Goal: Task Accomplishment & Management: Complete application form

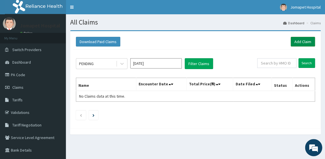
click at [298, 41] on link "Add Claim" at bounding box center [302, 42] width 24 height 10
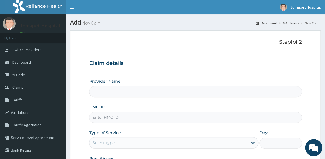
type input "Jomapet Hospital"
click at [105, 117] on input "HMO ID" at bounding box center [195, 117] width 212 height 11
type input "EIS/11977/D"
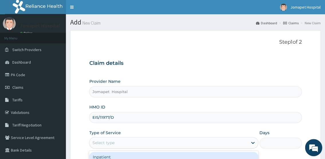
click at [106, 141] on div "Select type" at bounding box center [103, 143] width 22 height 6
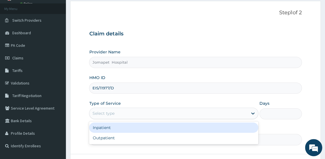
scroll to position [36, 0]
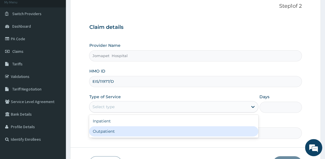
click at [148, 131] on div "Outpatient" at bounding box center [173, 131] width 169 height 10
type input "1"
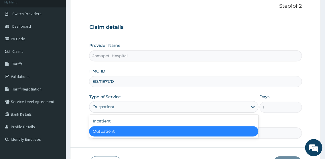
click at [146, 112] on div "Outpatient" at bounding box center [173, 106] width 169 height 11
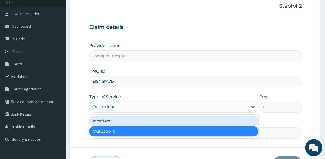
click at [127, 121] on div "Inpatient" at bounding box center [173, 121] width 169 height 10
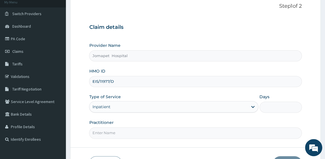
click at [118, 134] on input "Practitioner" at bounding box center [195, 133] width 212 height 11
type input "DR JOACHIM"
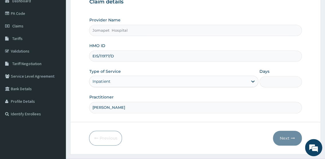
scroll to position [75, 0]
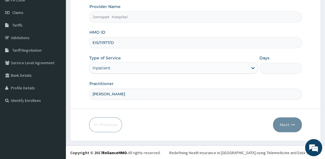
click at [268, 67] on input "Days" at bounding box center [280, 68] width 42 height 11
type input "2"
click at [282, 124] on button "Next" at bounding box center [286, 125] width 29 height 15
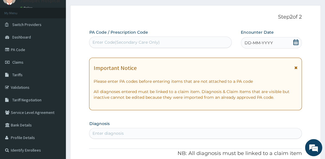
scroll to position [27, 0]
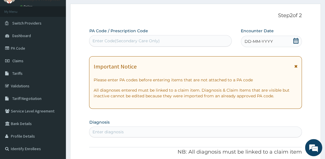
click at [137, 38] on div "Enter Code(Secondary Care Only)" at bounding box center [125, 41] width 67 height 6
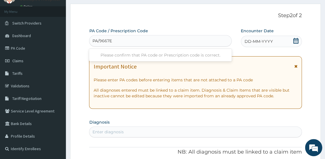
type input "PA/9667E2"
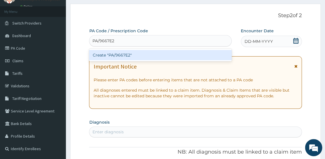
click at [99, 57] on div "Create "PA/9667E2"" at bounding box center [160, 55] width 142 height 10
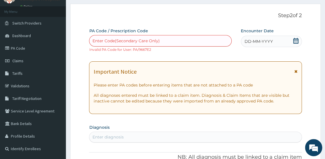
click at [130, 40] on div "Enter Code(Secondary Care Only)" at bounding box center [125, 41] width 67 height 6
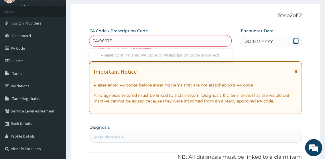
type input "PA/9667E2"
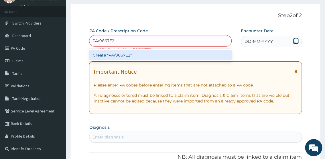
click at [101, 54] on div "Create "PA/9667E2"" at bounding box center [160, 55] width 142 height 10
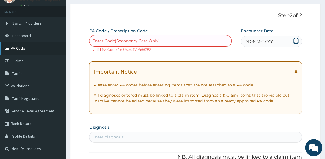
click at [19, 46] on link "PA Code" at bounding box center [33, 48] width 66 height 13
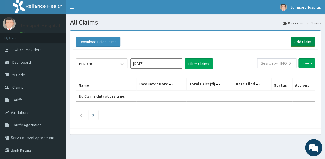
click at [294, 40] on link "Add Claim" at bounding box center [302, 42] width 24 height 10
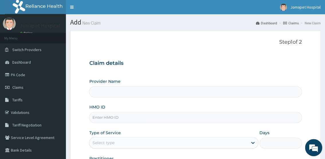
type input "Jomapet Hospital"
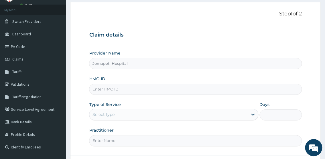
click at [117, 91] on input "HMO ID" at bounding box center [195, 89] width 212 height 11
type input "EIS/11977/D"
click at [126, 116] on div "Select type" at bounding box center [168, 114] width 158 height 9
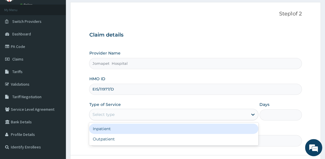
click at [124, 126] on div "Inpatient" at bounding box center [173, 129] width 169 height 10
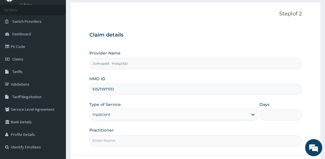
click at [266, 117] on input "Days" at bounding box center [280, 115] width 42 height 11
type input "2"
click at [102, 142] on input "Practitioner" at bounding box center [195, 140] width 212 height 11
type input "DR JOACHIM"
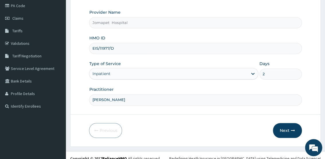
scroll to position [75, 0]
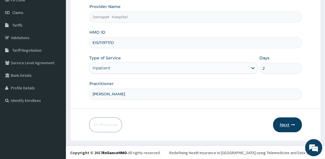
click at [285, 124] on button "Next" at bounding box center [286, 125] width 29 height 15
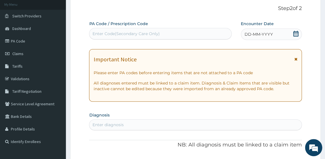
scroll to position [9, 0]
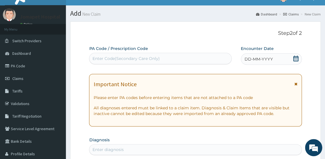
click at [155, 62] on div "Enter Code(Secondary Care Only)" at bounding box center [160, 58] width 142 height 9
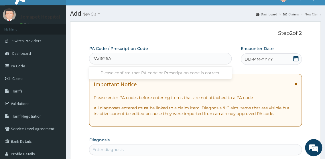
type input "PA/1626A7"
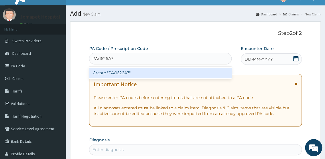
click at [98, 72] on div "Create "PA/1626A7"" at bounding box center [160, 73] width 142 height 10
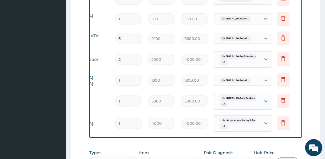
scroll to position [0, 75]
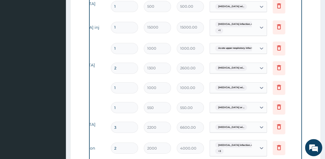
scroll to position [251, 0]
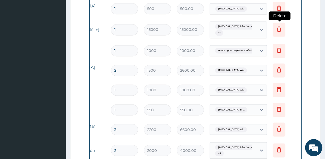
click at [279, 28] on icon at bounding box center [278, 28] width 7 height 7
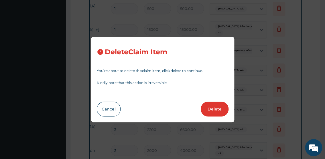
click at [217, 108] on button "Delete" at bounding box center [214, 109] width 28 height 15
type input "1000"
type input "1000.00"
type input "2"
type input "1300"
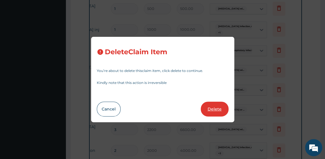
type input "2600.00"
type input "1"
type input "1000"
type input "1000.00"
type input "550"
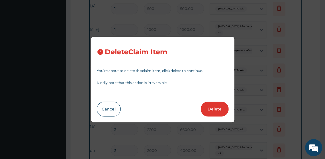
type input "550.00"
type input "3"
type input "2200"
type input "6600.00"
type input "2"
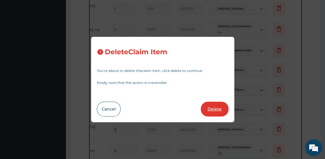
type input "2000"
type input "4000.00"
type input "1"
type input "1300"
type input "1300.00"
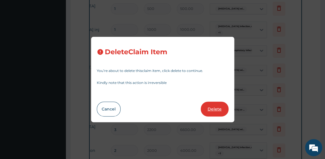
type input "5000"
type input "5000.00"
type input "4000"
type input "4000.00"
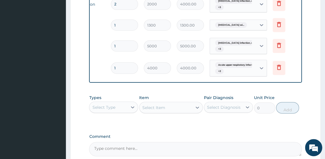
scroll to position [375, 0]
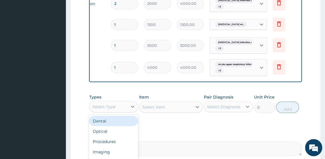
click at [114, 110] on div "Select Type" at bounding box center [103, 107] width 23 height 6
type input "DR"
click at [113, 124] on div "Drugs" at bounding box center [113, 121] width 49 height 10
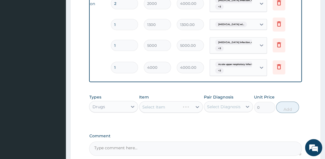
click at [144, 110] on div "Select Item" at bounding box center [171, 106] width 64 height 11
click at [143, 112] on div "Select Item" at bounding box center [171, 106] width 64 height 11
click at [146, 113] on div "Select Item" at bounding box center [171, 106] width 64 height 11
click at [144, 113] on div "Select Item" at bounding box center [171, 106] width 64 height 11
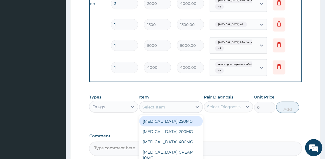
click at [146, 110] on div "Select Item" at bounding box center [153, 107] width 23 height 6
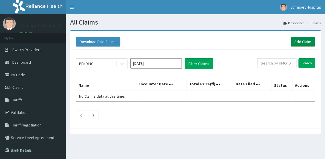
click at [298, 42] on link "Add Claim" at bounding box center [302, 42] width 24 height 10
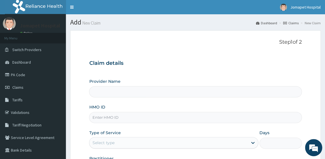
type input "Jomapet Hospital"
click at [102, 121] on input "HMO ID" at bounding box center [195, 117] width 212 height 11
type input "EIS/11977/D"
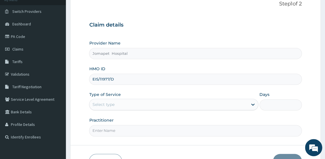
scroll to position [42, 0]
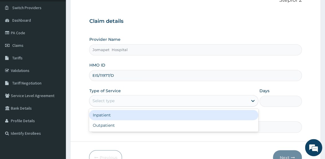
click at [125, 100] on div "Select type" at bounding box center [168, 100] width 158 height 9
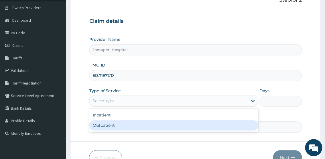
click at [118, 125] on div "Outpatient" at bounding box center [173, 125] width 169 height 10
type input "1"
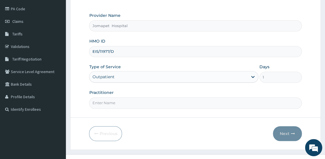
scroll to position [75, 0]
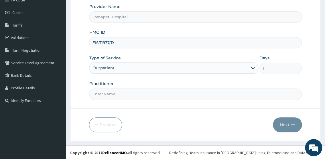
click at [91, 98] on input "Practitioner" at bounding box center [195, 94] width 212 height 11
type input "DR JOACHIM"
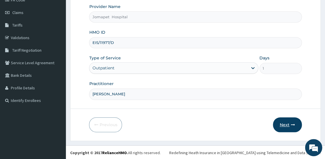
click at [284, 124] on button "Next" at bounding box center [286, 125] width 29 height 15
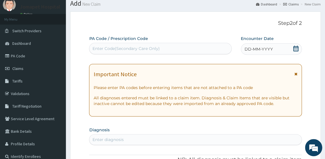
scroll to position [9, 0]
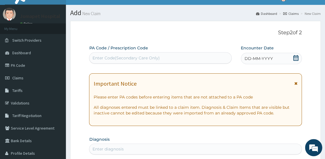
click at [138, 57] on div "Enter Code(Secondary Care Only)" at bounding box center [125, 58] width 67 height 6
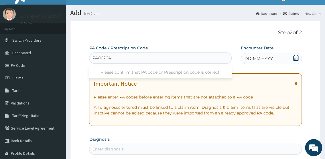
type input "PA/1626A7"
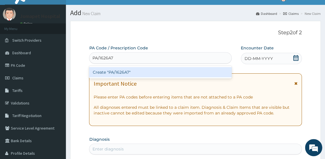
click at [101, 71] on div "Create "PA/1626A7"" at bounding box center [160, 72] width 142 height 10
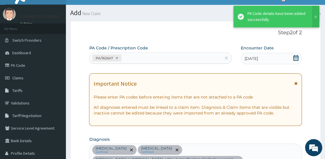
scroll to position [386, 0]
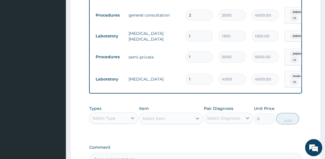
click at [198, 56] on input "1" at bounding box center [198, 56] width 27 height 11
type input "0.00"
type input "2"
type input "10000.00"
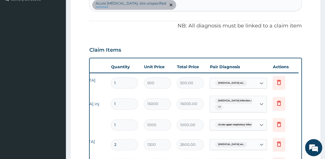
scroll to position [174, 0]
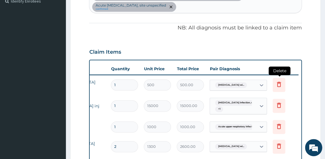
type input "2"
click at [278, 84] on icon at bounding box center [278, 84] width 7 height 7
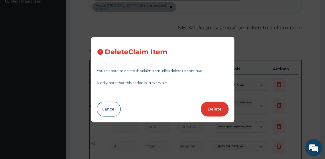
click at [212, 110] on button "Delete" at bounding box center [214, 109] width 28 height 15
type input "15000"
type input "15000.00"
type input "1000"
type input "1000.00"
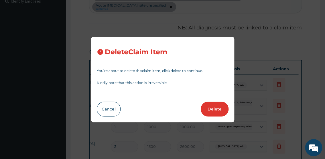
type input "2"
type input "1300"
type input "2600.00"
type input "1"
type input "1000"
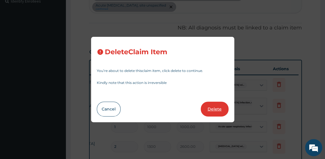
type input "1000.00"
type input "550"
type input "550.00"
type input "3"
type input "2200"
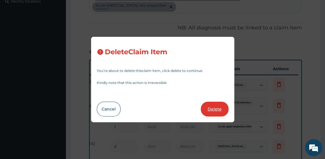
type input "6600.00"
type input "2"
type input "2000"
type input "4000.00"
type input "1"
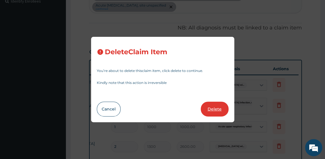
type input "1300"
type input "1300.00"
type input "2"
type input "5000"
type input "10000.00"
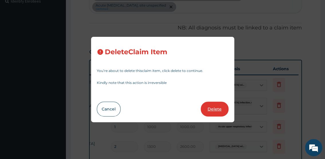
type input "1"
type input "4000"
type input "4000.00"
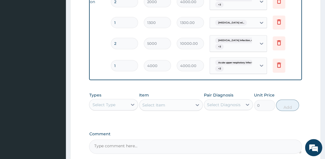
scroll to position [383, 0]
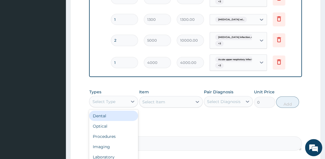
click at [95, 105] on div "Select Type" at bounding box center [103, 102] width 23 height 6
type input "DR"
click at [100, 121] on div "Drugs" at bounding box center [113, 116] width 49 height 10
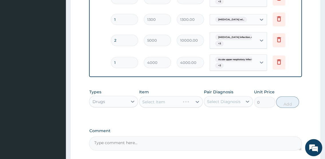
click at [143, 108] on div "Select Item" at bounding box center [171, 101] width 64 height 11
click at [146, 107] on div "Select Item" at bounding box center [171, 101] width 64 height 11
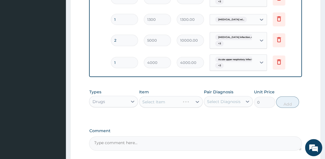
click at [143, 107] on div "Select Item" at bounding box center [171, 101] width 64 height 11
click at [147, 107] on div "Select Item" at bounding box center [171, 101] width 64 height 11
click at [143, 108] on div "Select Item" at bounding box center [171, 101] width 64 height 11
click at [155, 107] on div "Select Item" at bounding box center [171, 101] width 64 height 11
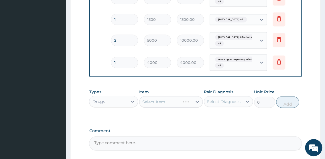
click at [143, 106] on div "Select Item" at bounding box center [171, 101] width 64 height 11
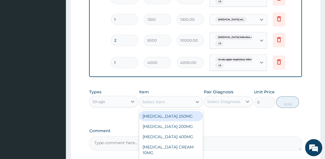
click at [142, 105] on div "Select Item" at bounding box center [153, 102] width 23 height 6
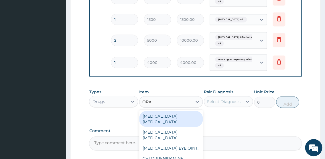
type input "ORAL"
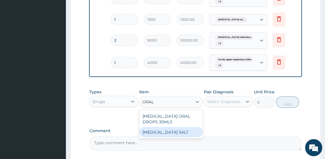
click at [161, 137] on div "[MEDICAL_DATA] SALT" at bounding box center [171, 132] width 64 height 10
type input "150"
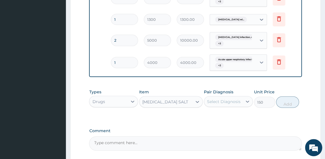
click at [209, 105] on div "Select Diagnosis" at bounding box center [223, 102] width 33 height 6
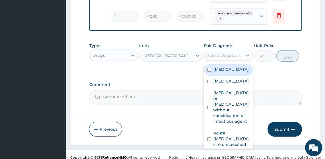
scroll to position [430, 0]
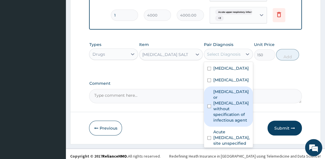
click at [209, 108] on input "checkbox" at bounding box center [209, 107] width 4 height 4
checkbox input "true"
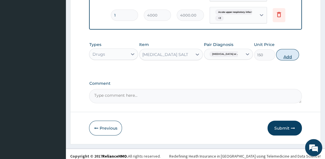
click at [288, 61] on button "Add" at bounding box center [287, 54] width 23 height 11
type input "0"
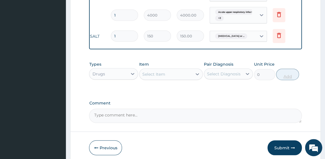
type input "0.00"
type input "2"
type input "300.00"
type input "2"
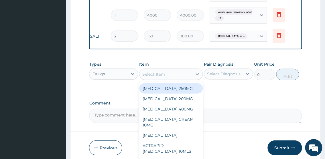
click at [160, 77] on div "Select Item" at bounding box center [153, 74] width 23 height 6
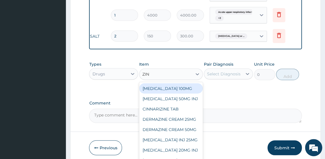
type input "ZINC"
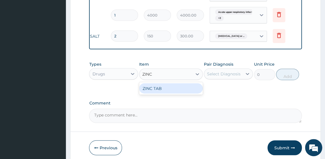
click at [163, 91] on div "ZINC TAB" at bounding box center [171, 88] width 64 height 10
type input "50"
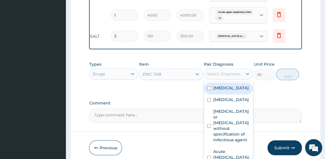
click at [204, 79] on div "Select Diagnosis" at bounding box center [223, 73] width 38 height 9
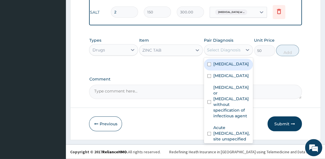
scroll to position [458, 0]
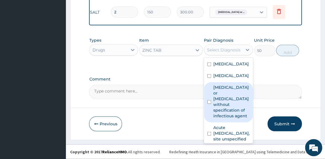
click at [208, 104] on input "checkbox" at bounding box center [209, 102] width 4 height 4
checkbox input "true"
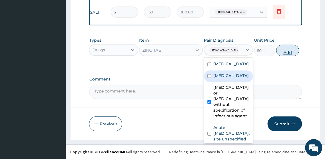
click at [288, 53] on button "Add" at bounding box center [287, 50] width 23 height 11
type input "0"
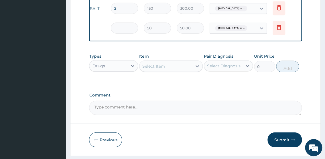
type input "0.00"
type input "5"
type input "250.00"
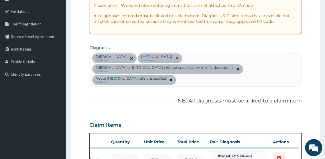
scroll to position [103, 0]
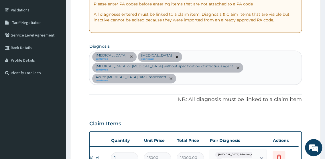
type input "5"
click at [197, 81] on div "Plasmodium malariae malaria without complication confirmed Salmonella infection…" at bounding box center [195, 67] width 212 height 33
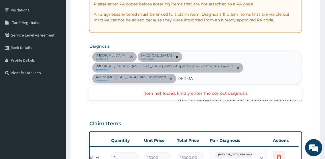
type input "DERMAT"
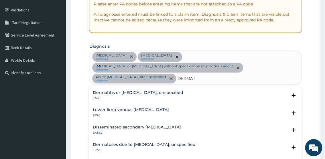
click at [148, 92] on h4 "Dermatitis or [MEDICAL_DATA], unspecified" at bounding box center [137, 93] width 90 height 4
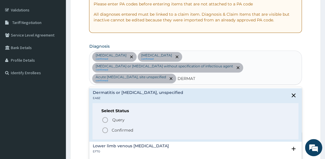
click at [105, 128] on icon "status option filled" at bounding box center [104, 130] width 7 height 7
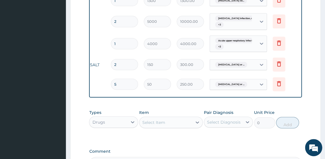
scroll to position [407, 0]
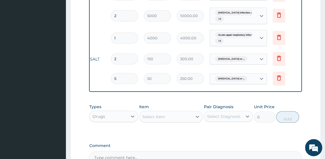
click at [152, 120] on div "Select Item" at bounding box center [153, 117] width 23 height 6
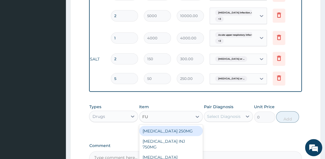
type input "FUN"
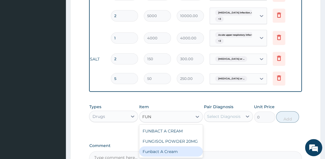
click at [171, 156] on div "Funbact A Cream" at bounding box center [171, 152] width 64 height 10
type input "1500"
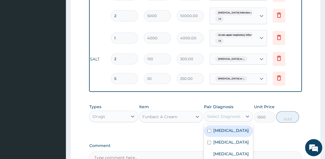
click at [208, 120] on div "Select Diagnosis" at bounding box center [223, 117] width 33 height 6
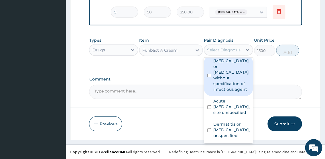
scroll to position [72, 0]
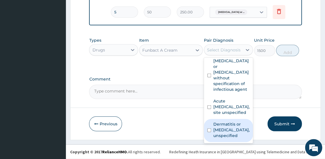
click at [208, 131] on input "checkbox" at bounding box center [209, 131] width 4 height 4
checkbox input "true"
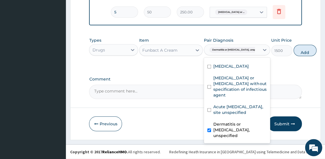
scroll to position [55, 0]
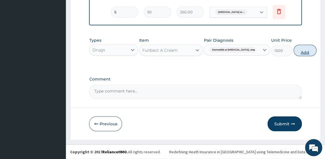
click at [293, 51] on button "Add" at bounding box center [304, 50] width 23 height 11
type input "0"
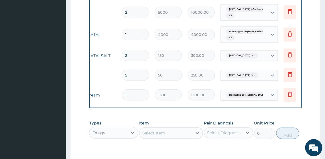
scroll to position [0, 73]
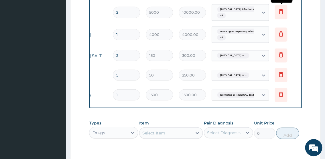
click at [282, 13] on icon at bounding box center [280, 11] width 4 height 5
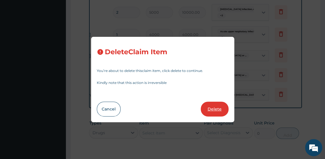
click at [216, 111] on button "Delete" at bounding box center [214, 109] width 28 height 15
type input "1"
type input "4000"
type input "4000.00"
type input "2"
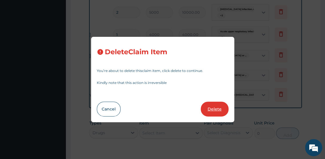
type input "150"
type input "300.00"
type input "5"
type input "50"
type input "250.00"
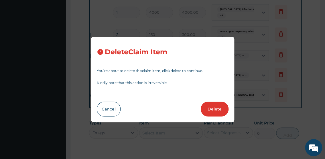
type input "1"
type input "1500"
type input "1500.00"
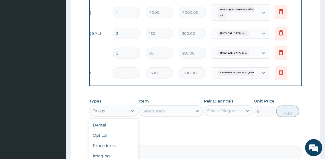
click at [117, 115] on div "Drugs" at bounding box center [108, 110] width 38 height 9
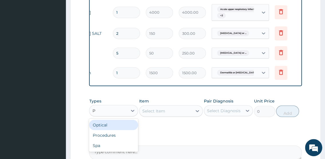
type input "PR"
click at [112, 128] on div "Procedures" at bounding box center [113, 125] width 49 height 10
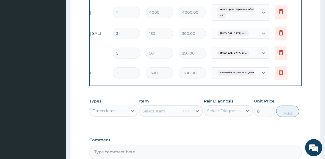
click at [142, 117] on div "Select Item" at bounding box center [171, 111] width 64 height 11
click at [146, 117] on div "Select Item" at bounding box center [171, 111] width 64 height 11
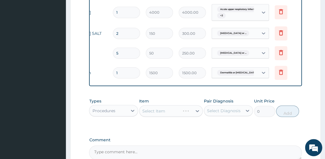
click at [143, 115] on div "Select Item" at bounding box center [171, 111] width 64 height 11
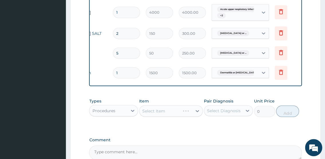
click at [143, 115] on div "Select Item" at bounding box center [171, 111] width 64 height 11
click at [143, 114] on div "Select Item" at bounding box center [153, 111] width 23 height 6
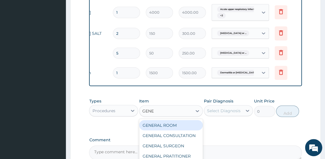
type input "GENER"
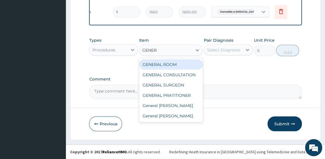
scroll to position [476, 0]
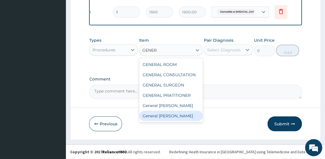
click at [170, 114] on div "General ward" at bounding box center [171, 116] width 64 height 10
type input "4000"
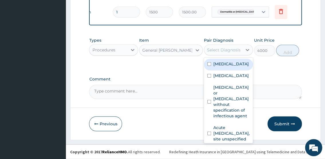
click at [211, 53] on div "Select Diagnosis" at bounding box center [223, 49] width 38 height 9
click at [209, 66] on input "checkbox" at bounding box center [209, 64] width 4 height 4
checkbox input "true"
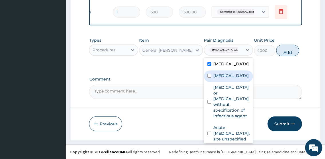
click at [208, 78] on input "checkbox" at bounding box center [209, 76] width 4 height 4
checkbox input "true"
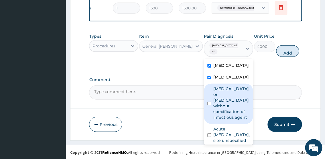
click at [209, 106] on input "checkbox" at bounding box center [209, 104] width 4 height 4
checkbox input "true"
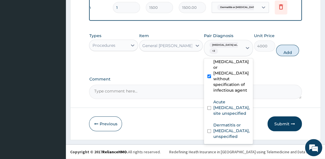
scroll to position [36, 0]
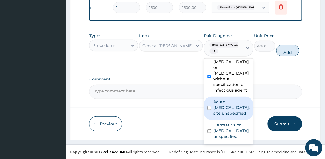
click at [209, 110] on input "checkbox" at bounding box center [209, 108] width 4 height 4
checkbox input "true"
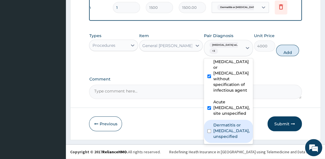
scroll to position [47, 0]
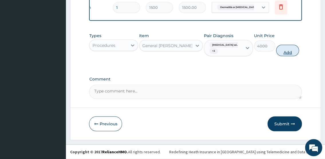
click at [296, 51] on button "Add" at bounding box center [287, 50] width 23 height 11
type input "0"
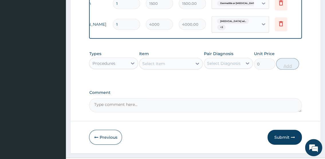
type input "0.00"
type input "2"
type input "8000.00"
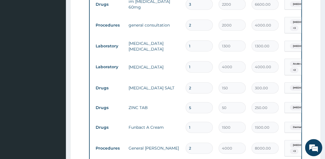
scroll to position [356, 0]
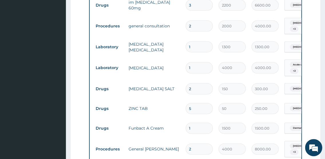
type input "2"
click at [197, 25] on input "2" at bounding box center [198, 25] width 27 height 11
type input "0.00"
type input "1"
type input "2000.00"
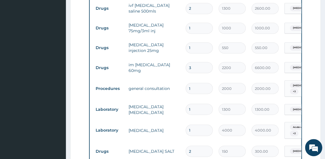
scroll to position [283, 0]
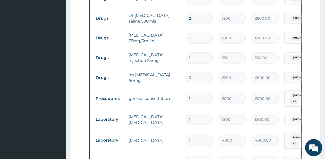
type input "1"
click at [197, 18] on input "2" at bounding box center [198, 18] width 27 height 11
type input "0.00"
type input "1"
type input "1300.00"
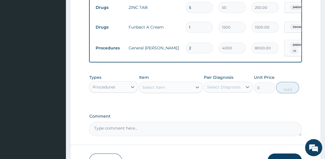
scroll to position [477, 0]
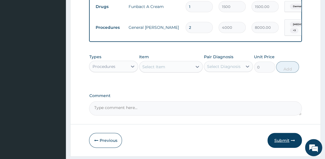
type input "1"
click at [280, 146] on button "Submit" at bounding box center [284, 140] width 34 height 15
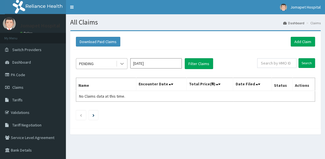
click at [123, 62] on icon at bounding box center [122, 64] width 6 height 6
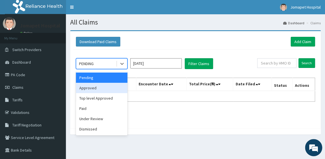
click at [104, 86] on div "Approved" at bounding box center [101, 88] width 51 height 10
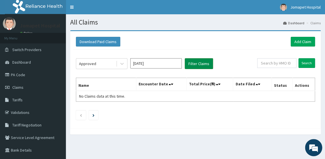
click at [190, 63] on button "Filter Claims" at bounding box center [198, 63] width 28 height 11
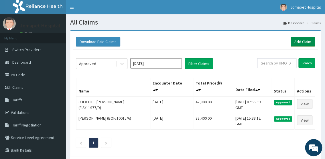
click at [300, 41] on link "Add Claim" at bounding box center [302, 42] width 24 height 10
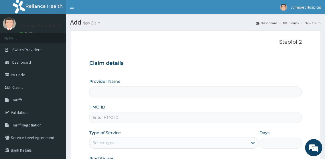
type input "Jomapet Hospital"
click at [102, 119] on input "HMO ID" at bounding box center [195, 117] width 212 height 11
type input "EIS/11977/C"
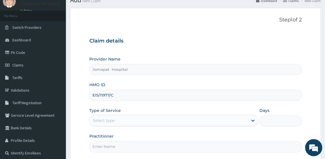
scroll to position [57, 0]
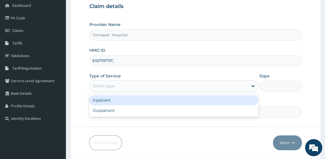
click at [108, 87] on div "Select type" at bounding box center [103, 86] width 22 height 6
click at [108, 103] on div "Inpatient" at bounding box center [173, 100] width 169 height 10
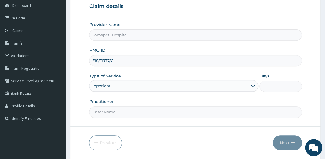
click at [266, 86] on input "Days" at bounding box center [280, 86] width 42 height 11
type input "2"
click at [111, 112] on input "Practitioner" at bounding box center [195, 112] width 212 height 11
type input "[PERSON_NAME]"
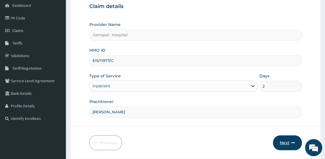
click at [282, 142] on button "Next" at bounding box center [286, 143] width 29 height 15
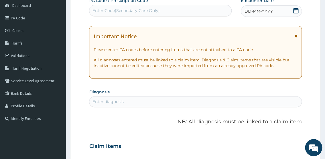
click at [131, 13] on div "Enter Code(Secondary Care Only)" at bounding box center [125, 11] width 67 height 6
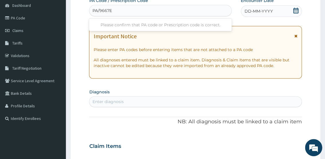
type input "PA/9667E2"
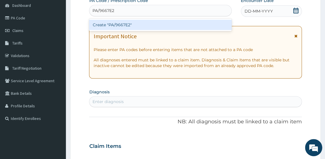
click at [101, 25] on div "Create "PA/9667E2"" at bounding box center [160, 25] width 142 height 10
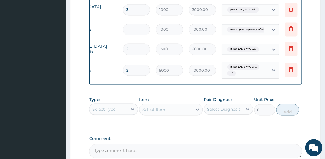
scroll to position [0, 73]
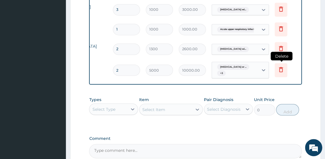
click at [281, 73] on icon at bounding box center [280, 69] width 7 height 7
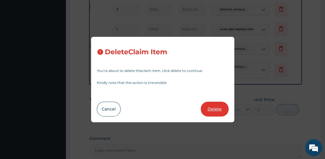
click at [212, 107] on button "Delete" at bounding box center [214, 109] width 28 height 15
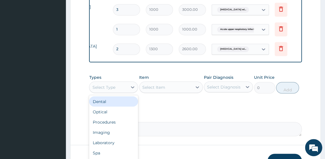
click at [120, 92] on div "Select Type" at bounding box center [108, 87] width 38 height 9
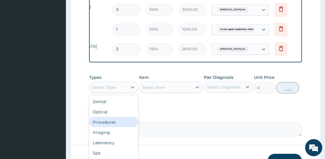
click at [115, 127] on div "Procedures" at bounding box center [113, 122] width 49 height 10
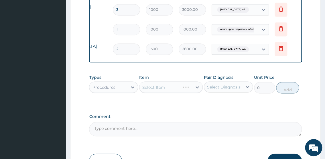
click at [145, 93] on div "Select Item" at bounding box center [171, 86] width 64 height 11
click at [144, 93] on div "Select Item" at bounding box center [171, 86] width 64 height 11
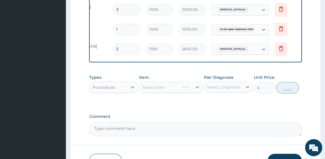
click at [144, 93] on div "Select Item" at bounding box center [171, 86] width 64 height 11
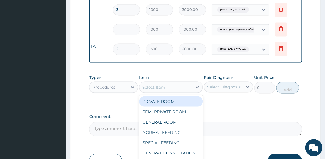
click at [143, 90] on div "Select Item" at bounding box center [153, 87] width 23 height 6
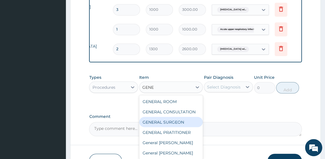
type input "GENER"
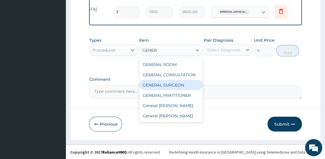
scroll to position [343, 0]
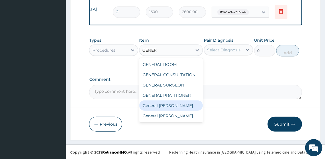
click at [171, 111] on div "General [PERSON_NAME]" at bounding box center [171, 105] width 64 height 10
type input "4000"
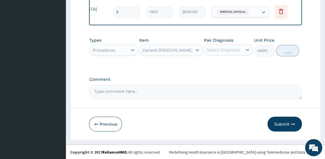
click at [214, 53] on div "Select Diagnosis" at bounding box center [223, 50] width 33 height 6
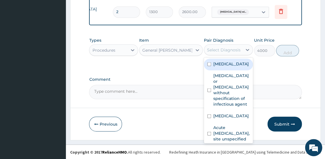
click at [208, 66] on input "checkbox" at bounding box center [209, 64] width 4 height 4
checkbox input "true"
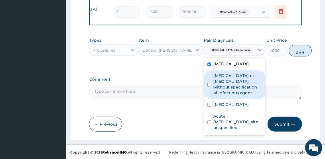
click at [209, 86] on input "checkbox" at bounding box center [209, 85] width 4 height 4
checkbox input "true"
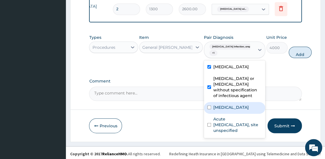
click at [209, 109] on input "checkbox" at bounding box center [209, 108] width 4 height 4
checkbox input "true"
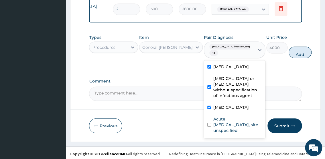
click at [250, 102] on div "[MEDICAL_DATA] or [MEDICAL_DATA] without specification of infectious agent" at bounding box center [234, 87] width 61 height 29
checkbox input "false"
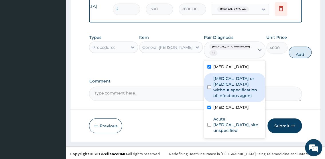
scroll to position [32, 0]
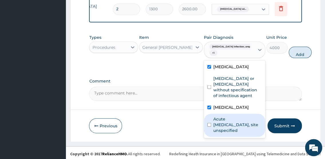
click at [209, 127] on input "checkbox" at bounding box center [209, 125] width 4 height 4
checkbox input "true"
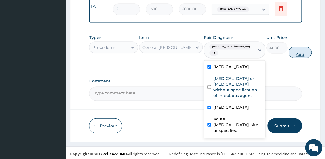
click at [292, 58] on button "Add" at bounding box center [299, 52] width 23 height 11
type input "0"
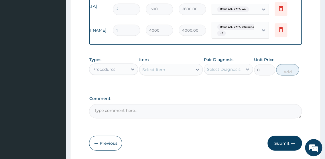
type input "0.00"
type input "2"
type input "8000.00"
type input "2"
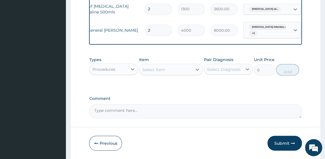
scroll to position [0, 0]
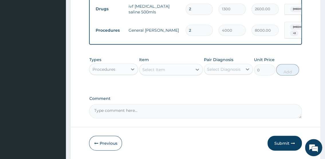
click at [194, 15] on input "2" at bounding box center [198, 8] width 27 height 11
type input "0.00"
type input "1"
type input "1300.00"
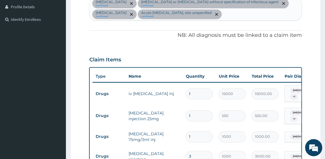
scroll to position [146, 0]
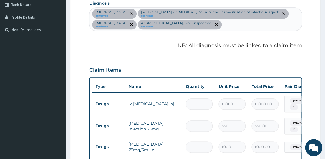
type input "1"
click at [223, 27] on input "text" at bounding box center [222, 25] width 1 height 6
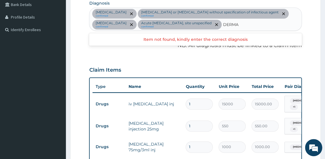
type input "DERMAT"
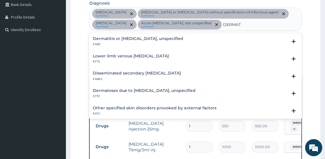
click at [149, 41] on h4 "Dermatitis or [MEDICAL_DATA], unspecified" at bounding box center [137, 39] width 90 height 4
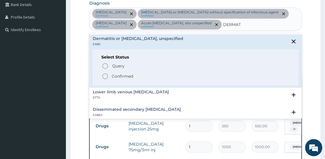
click at [104, 80] on icon "status option filled" at bounding box center [104, 76] width 7 height 7
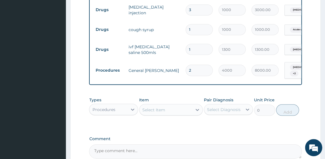
scroll to position [315, 0]
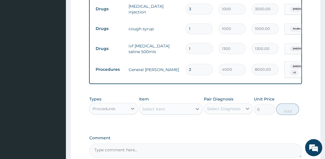
click at [112, 112] on div "Procedures" at bounding box center [103, 109] width 23 height 6
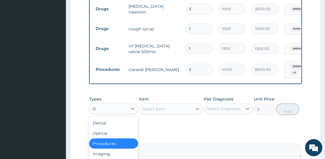
type input "DR"
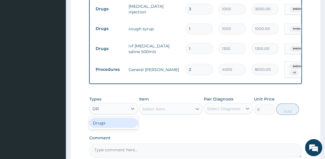
click at [112, 128] on div "Drugs" at bounding box center [113, 123] width 49 height 10
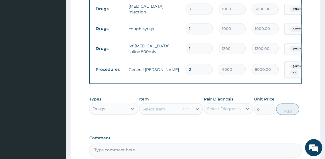
click at [142, 115] on div "Select Item" at bounding box center [171, 108] width 64 height 11
click at [144, 115] on div "Select Item" at bounding box center [171, 108] width 64 height 11
click at [144, 112] on div "Select Item" at bounding box center [153, 109] width 23 height 6
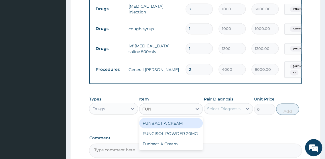
type input "FUNB"
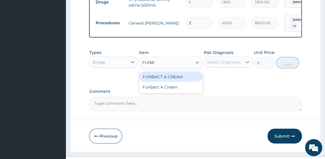
scroll to position [369, 0]
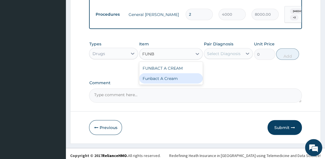
click at [174, 84] on div "Funbact A Cream" at bounding box center [171, 78] width 64 height 10
type input "1500"
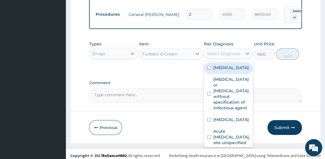
click at [207, 57] on div "Select Diagnosis" at bounding box center [223, 54] width 33 height 6
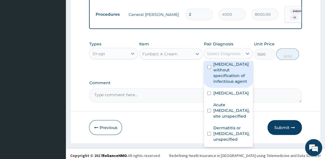
scroll to position [72, 0]
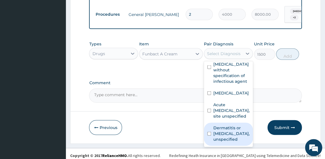
click at [207, 136] on input "checkbox" at bounding box center [209, 134] width 4 height 4
checkbox input "true"
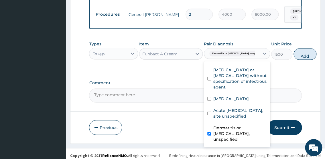
scroll to position [55, 0]
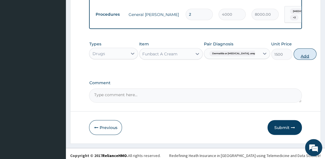
click at [293, 60] on button "Add" at bounding box center [304, 54] width 23 height 11
type input "0"
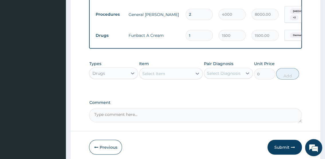
click at [156, 78] on div "Select Item" at bounding box center [165, 73] width 53 height 9
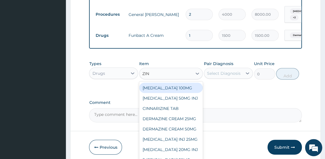
type input "ZINC"
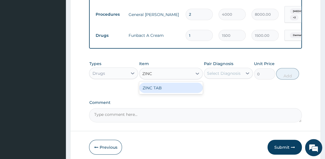
click at [173, 93] on div "ZINC TAB" at bounding box center [171, 88] width 64 height 10
type input "50"
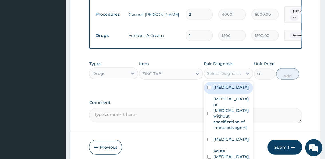
click at [214, 76] on div "Select Diagnosis" at bounding box center [223, 74] width 33 height 6
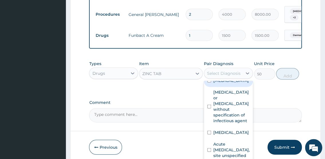
scroll to position [12, 0]
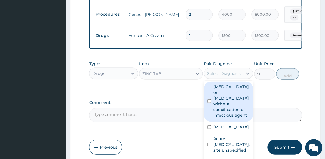
click at [207, 103] on input "checkbox" at bounding box center [209, 101] width 4 height 4
checkbox input "true"
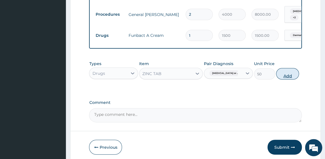
click at [288, 80] on button "Add" at bounding box center [287, 73] width 23 height 11
type input "0"
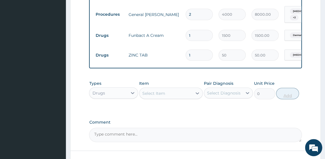
type input "0.00"
type input "5"
type input "250.00"
type input "5"
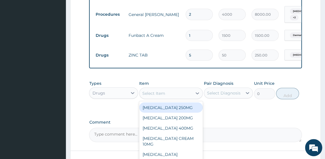
click at [153, 96] on div "Select Item" at bounding box center [153, 94] width 23 height 6
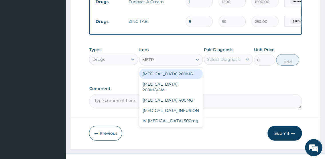
scroll to position [405, 0]
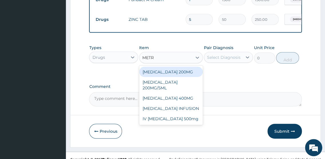
type input "METRO"
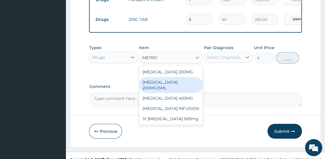
click at [172, 93] on div "[MEDICAL_DATA] 200MG/5ML" at bounding box center [171, 85] width 64 height 16
type input "400"
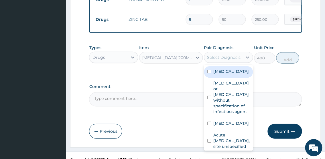
click at [211, 60] on div "Select Diagnosis" at bounding box center [223, 58] width 33 height 6
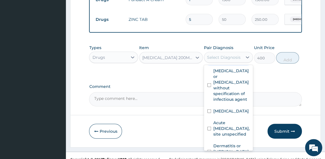
scroll to position [13, 0]
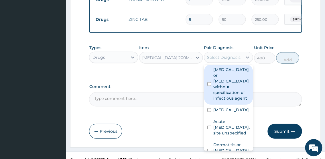
click at [208, 86] on input "checkbox" at bounding box center [209, 84] width 4 height 4
checkbox input "true"
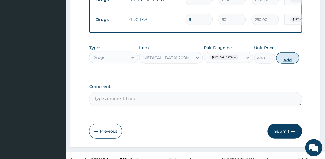
click at [283, 64] on button "Add" at bounding box center [287, 57] width 23 height 11
type input "0"
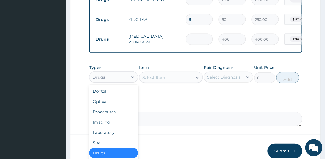
click at [102, 82] on div "Drugs" at bounding box center [108, 77] width 38 height 9
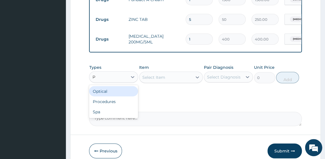
type input "PR"
click at [106, 97] on div "Procedures" at bounding box center [113, 91] width 49 height 10
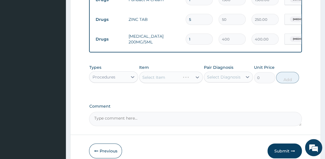
click at [151, 83] on div "Select Item" at bounding box center [171, 77] width 64 height 11
click at [147, 83] on div "Select Item" at bounding box center [171, 77] width 64 height 11
click at [147, 80] on div "Select Item" at bounding box center [153, 78] width 23 height 6
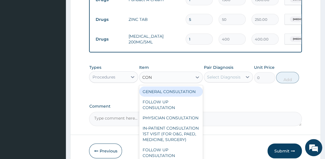
type input "CONS"
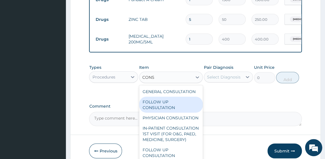
click at [154, 113] on div "FOLLOW UP CONSULTATION" at bounding box center [171, 105] width 64 height 16
type input "1000"
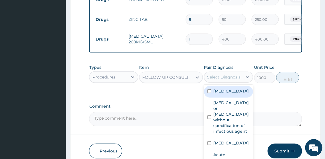
click at [214, 80] on div "Select Diagnosis" at bounding box center [223, 77] width 33 height 6
click at [209, 93] on input "checkbox" at bounding box center [209, 91] width 4 height 4
checkbox input "true"
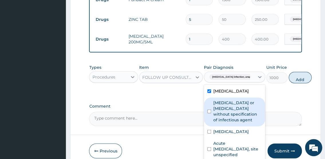
click at [208, 114] on input "checkbox" at bounding box center [209, 112] width 4 height 4
checkbox input "true"
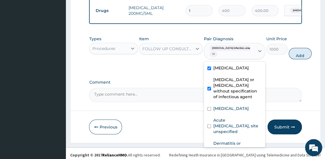
scroll to position [452, 0]
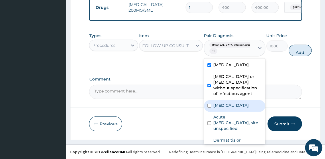
click at [208, 108] on input "checkbox" at bounding box center [209, 106] width 4 height 4
checkbox input "true"
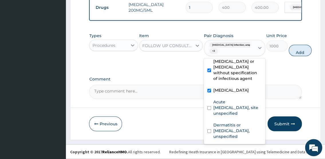
scroll to position [52, 0]
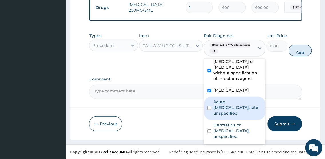
click at [209, 109] on input "checkbox" at bounding box center [209, 108] width 4 height 4
checkbox input "true"
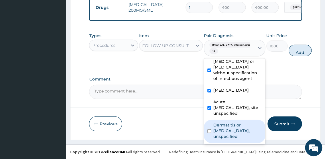
click at [209, 133] on input "checkbox" at bounding box center [209, 132] width 4 height 4
checkbox input "true"
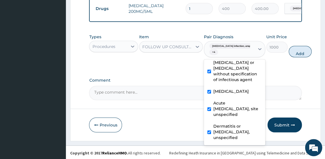
scroll to position [452, 0]
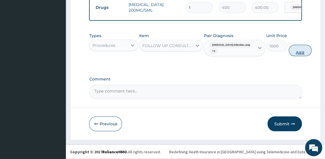
click at [291, 52] on button "Add" at bounding box center [299, 50] width 23 height 11
type input "0"
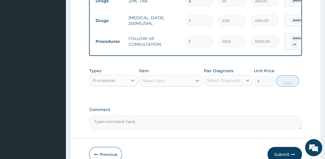
scroll to position [469, 0]
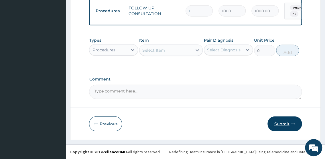
click at [282, 122] on button "Submit" at bounding box center [284, 124] width 34 height 15
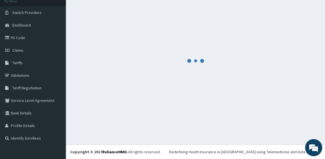
scroll to position [37, 0]
click at [207, 79] on div at bounding box center [195, 60] width 250 height 135
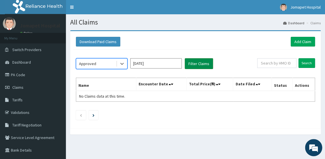
click at [201, 62] on button "Filter Claims" at bounding box center [198, 63] width 28 height 11
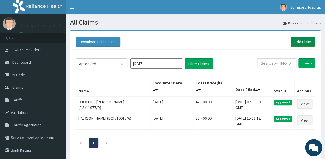
click at [300, 43] on link "Add Claim" at bounding box center [302, 42] width 24 height 10
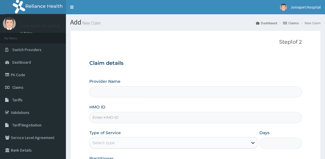
type input "Jomapet Hospital"
type input "EIS/11977/C"
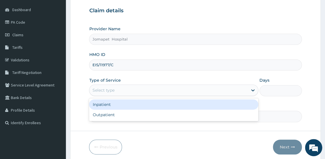
click at [112, 90] on div "Select type" at bounding box center [103, 90] width 22 height 6
click at [114, 104] on div "Inpatient" at bounding box center [173, 104] width 169 height 10
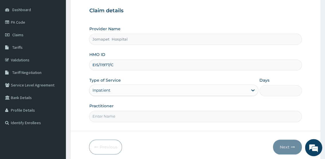
click at [269, 89] on input "Days" at bounding box center [280, 90] width 42 height 11
type input "2"
click at [102, 117] on input "Practitioner" at bounding box center [195, 116] width 212 height 11
type input "[PERSON_NAME]"
click at [280, 146] on button "Next" at bounding box center [286, 147] width 29 height 15
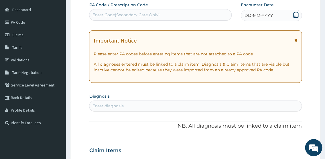
click at [117, 19] on div "Enter Code(Secondary Care Only)" at bounding box center [160, 14] width 142 height 11
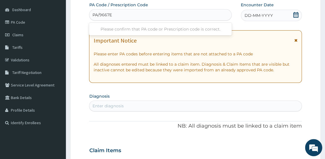
type input "PA/9667E2"
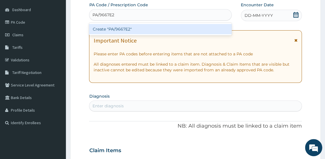
click at [101, 29] on div "Create "PA/9667E2"" at bounding box center [160, 29] width 142 height 10
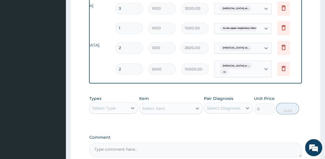
scroll to position [0, 75]
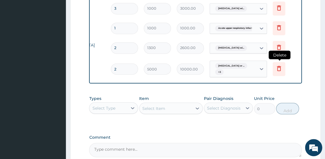
click at [278, 72] on icon at bounding box center [278, 68] width 7 height 7
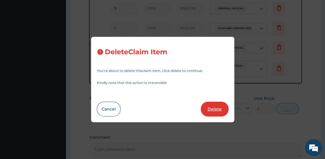
click at [217, 107] on button "Delete" at bounding box center [214, 109] width 28 height 15
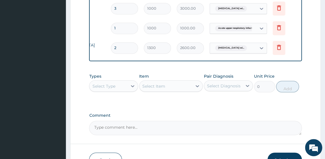
click at [117, 91] on div "Select Type" at bounding box center [108, 85] width 38 height 9
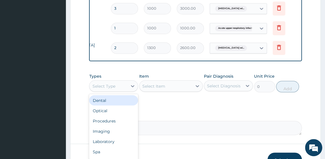
type input "D"
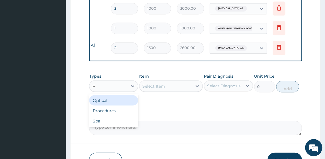
type input "PR"
click at [113, 106] on div "Procedures" at bounding box center [113, 100] width 49 height 10
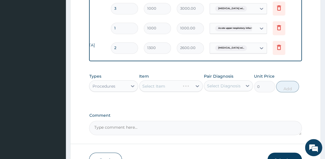
click at [143, 92] on div "Select Item" at bounding box center [171, 85] width 64 height 11
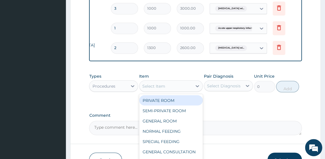
click at [146, 89] on div "Select Item" at bounding box center [153, 86] width 23 height 6
type input "GENERA"
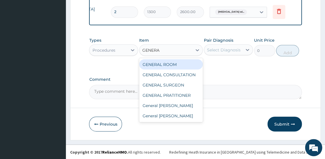
scroll to position [352, 0]
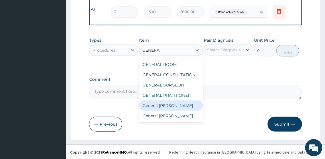
click at [164, 109] on div "General [PERSON_NAME]" at bounding box center [171, 105] width 64 height 10
type input "4000"
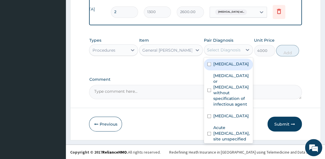
click at [208, 52] on div "Select Diagnosis" at bounding box center [223, 50] width 33 height 6
click at [209, 66] on input "checkbox" at bounding box center [209, 64] width 4 height 4
checkbox input "true"
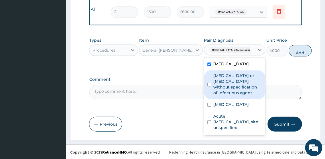
click at [209, 86] on input "checkbox" at bounding box center [209, 85] width 4 height 4
checkbox input "true"
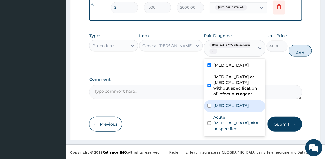
click at [209, 112] on div "[MEDICAL_DATA]" at bounding box center [234, 106] width 61 height 12
checkbox input "true"
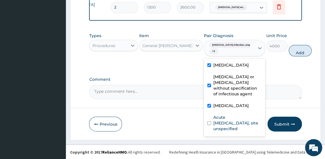
scroll to position [32, 0]
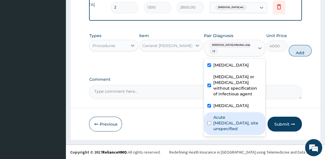
click at [208, 125] on input "checkbox" at bounding box center [209, 123] width 4 height 4
checkbox input "true"
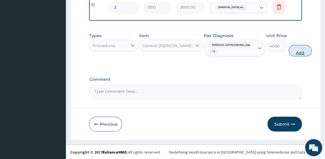
click at [292, 56] on button "Add" at bounding box center [299, 50] width 23 height 11
type input "0"
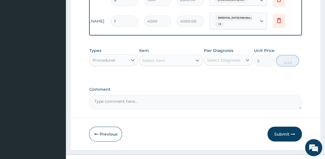
type input "0.00"
type input "2"
type input "8000.00"
type input "2"
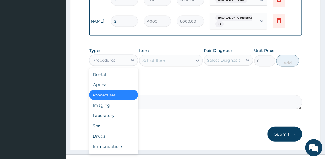
click at [111, 63] on div "Procedures" at bounding box center [103, 60] width 23 height 6
type input "DR"
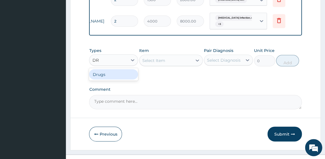
click at [111, 79] on div "Drugs" at bounding box center [113, 74] width 49 height 10
click at [144, 66] on div "Select Item" at bounding box center [171, 60] width 64 height 11
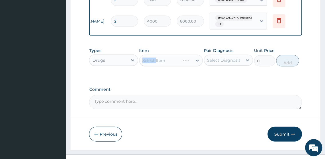
click at [144, 66] on div "Select Item" at bounding box center [171, 60] width 64 height 11
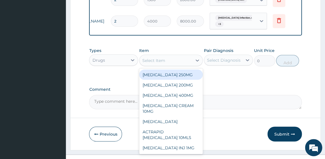
click at [144, 63] on div "Select Item" at bounding box center [153, 60] width 23 height 6
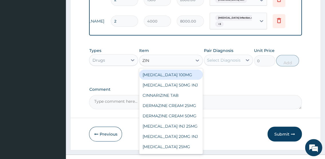
type input "ZINC"
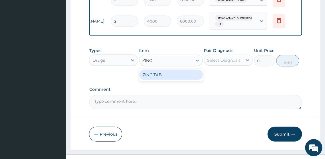
click at [150, 80] on div "ZINC TAB" at bounding box center [171, 74] width 64 height 10
type input "50"
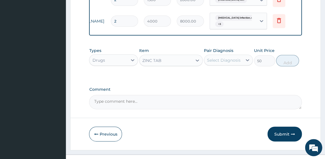
click at [212, 63] on div "Select Diagnosis" at bounding box center [223, 60] width 33 height 6
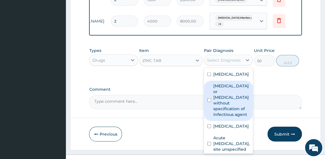
click at [209, 102] on input "checkbox" at bounding box center [209, 100] width 4 height 4
checkbox input "true"
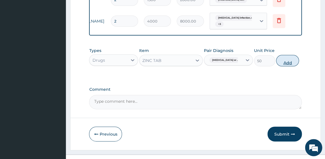
click at [286, 66] on button "Add" at bounding box center [287, 60] width 23 height 11
type input "0"
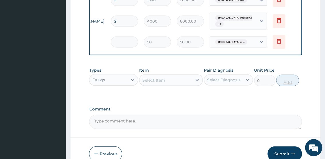
type input "0.00"
type input "5"
type input "250.00"
type input "5"
click at [151, 83] on div "Select Item" at bounding box center [153, 80] width 23 height 6
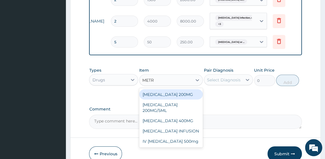
type input "METRO"
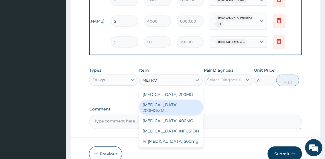
click at [176, 116] on div "[MEDICAL_DATA] 200MG/5ML" at bounding box center [171, 107] width 64 height 16
type input "400"
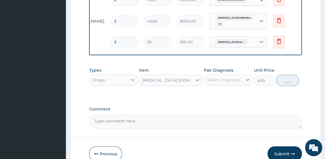
click at [209, 83] on div "Select Diagnosis" at bounding box center [223, 80] width 33 height 6
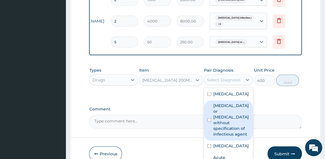
click at [208, 122] on input "checkbox" at bounding box center [209, 120] width 4 height 4
checkbox input "true"
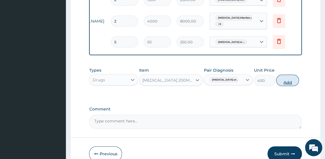
click at [283, 86] on button "Add" at bounding box center [287, 80] width 23 height 11
type input "0"
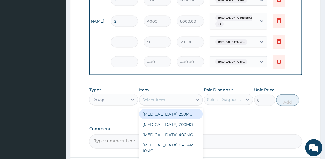
click at [144, 103] on div "Select Item" at bounding box center [153, 100] width 23 height 6
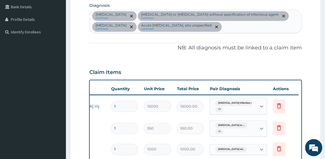
scroll to position [141, 0]
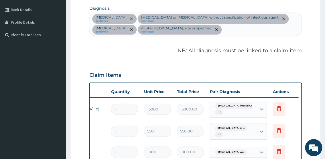
click at [297, 36] on div "[MEDICAL_DATA] confirmed [MEDICAL_DATA] or [MEDICAL_DATA] without specification…" at bounding box center [195, 24] width 212 height 23
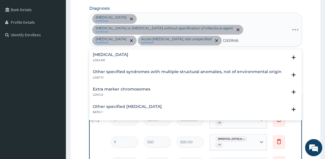
type input "DERMAT"
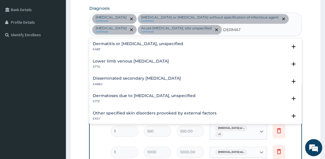
click at [144, 46] on h4 "Dermatitis or [MEDICAL_DATA], unspecified" at bounding box center [137, 44] width 90 height 4
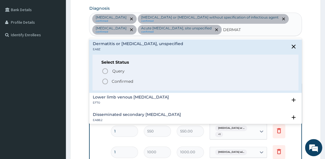
click at [104, 85] on icon "status option filled" at bounding box center [104, 81] width 7 height 7
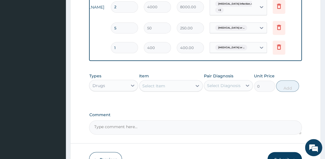
scroll to position [397, 0]
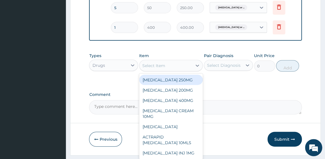
click at [140, 70] on div "Select Item" at bounding box center [165, 65] width 53 height 9
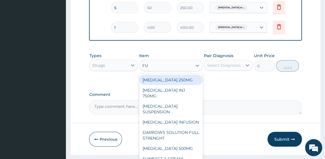
type input "FUN"
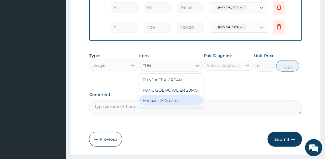
click at [160, 106] on div "Funbact A Cream" at bounding box center [171, 100] width 64 height 10
type input "1500"
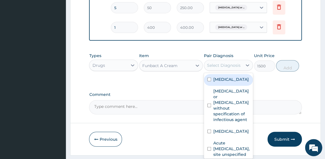
click at [207, 68] on div "Select Diagnosis" at bounding box center [223, 66] width 33 height 6
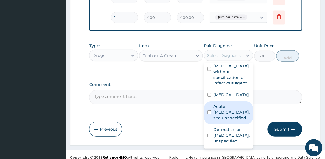
scroll to position [427, 0]
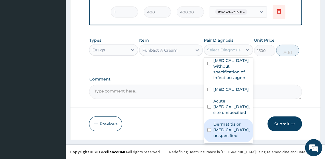
click at [209, 131] on input "checkbox" at bounding box center [209, 130] width 4 height 4
checkbox input "true"
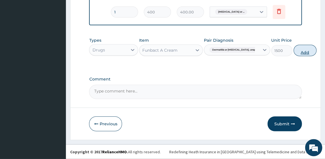
click at [293, 49] on button "Add" at bounding box center [304, 50] width 23 height 11
type input "0"
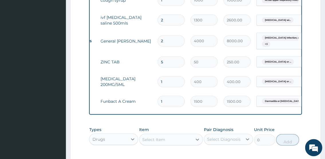
scroll to position [0, 26]
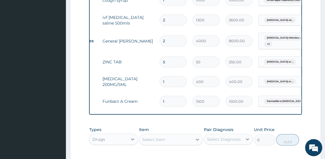
click at [166, 25] on input "2" at bounding box center [172, 19] width 27 height 11
type input "0.00"
type input "1"
type input "1300.00"
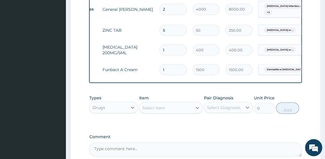
scroll to position [447, 0]
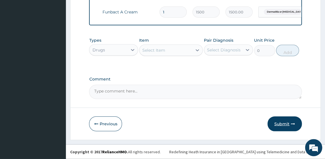
type input "1"
click at [279, 124] on button "Submit" at bounding box center [284, 124] width 34 height 15
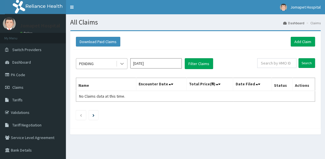
click at [124, 63] on icon at bounding box center [122, 64] width 6 height 6
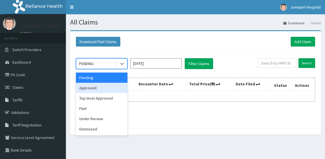
click at [108, 85] on div "Approved" at bounding box center [101, 88] width 51 height 10
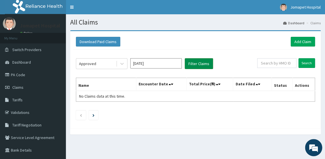
click at [187, 63] on button "Filter Claims" at bounding box center [198, 63] width 28 height 11
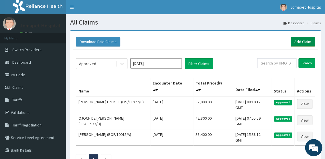
click at [302, 40] on link "Add Claim" at bounding box center [302, 42] width 24 height 10
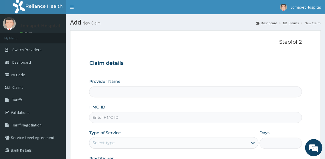
type input "Jomapet Hospital"
click at [109, 118] on input "HMO ID" at bounding box center [195, 117] width 212 height 11
type input "SWL/10019/A"
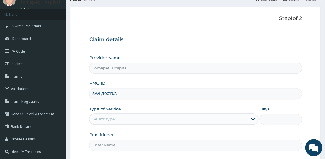
scroll to position [30, 0]
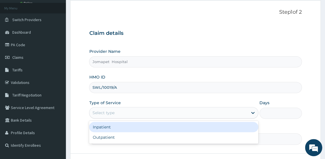
click at [106, 115] on div "Select type" at bounding box center [103, 113] width 22 height 6
click at [106, 128] on div "Inpatient" at bounding box center [173, 127] width 169 height 10
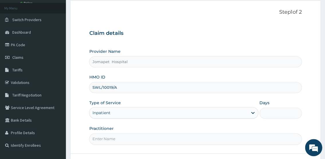
click at [260, 115] on input "Days" at bounding box center [280, 113] width 42 height 11
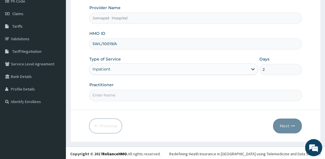
scroll to position [75, 0]
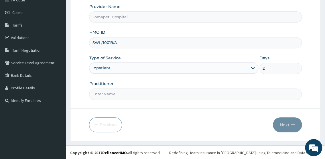
type input "2"
click at [132, 98] on input "Practitioner" at bounding box center [195, 94] width 212 height 11
type input "[PERSON_NAME]"
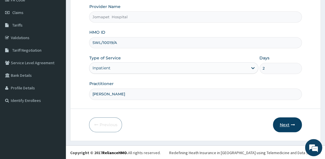
click at [282, 123] on button "Next" at bounding box center [286, 125] width 29 height 15
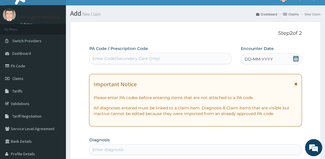
scroll to position [8, 0]
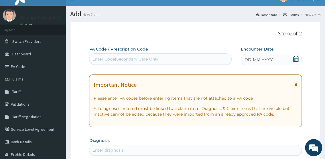
click at [174, 63] on div "Enter Code(Secondary Care Only)" at bounding box center [160, 59] width 142 height 9
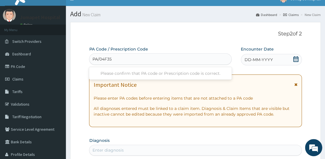
type input "PA/04F35D"
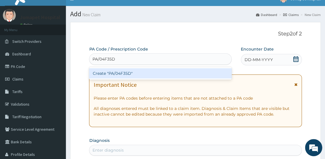
click at [97, 73] on div "Create "PA/04F35D"" at bounding box center [160, 73] width 142 height 10
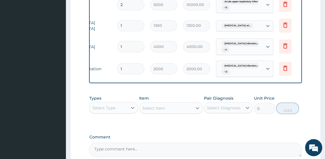
scroll to position [0, 73]
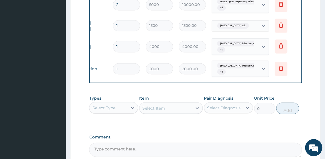
click at [280, 7] on icon at bounding box center [280, 4] width 7 height 7
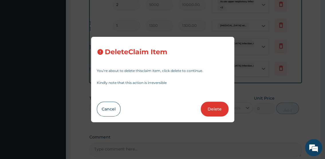
click at [211, 106] on button "Delete" at bounding box center [214, 109] width 28 height 15
type input "1"
type input "1300"
type input "1300.00"
type input "4000"
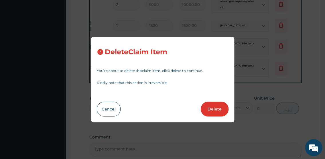
type input "4000.00"
type input "2000"
type input "2000.00"
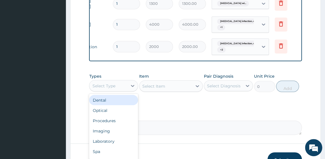
click at [106, 89] on div "Select Type" at bounding box center [103, 86] width 23 height 6
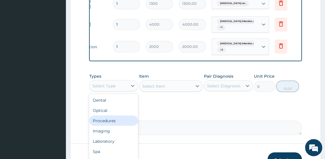
click at [111, 126] on div "Procedures" at bounding box center [113, 121] width 49 height 10
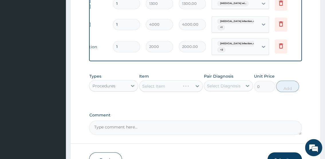
click at [141, 92] on div "Select Item" at bounding box center [171, 85] width 64 height 11
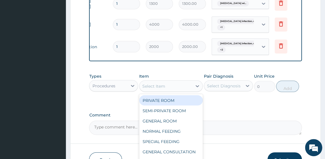
click at [141, 91] on div "Select Item" at bounding box center [165, 85] width 53 height 9
type input "GENERA"
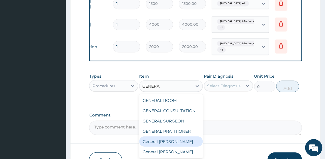
click at [169, 147] on div "General ward" at bounding box center [171, 141] width 64 height 10
type input "4000"
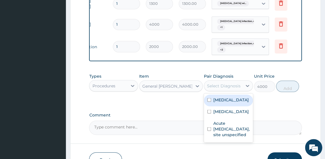
click at [212, 89] on div "Select Diagnosis" at bounding box center [223, 86] width 33 height 6
click at [208, 102] on input "checkbox" at bounding box center [209, 100] width 4 height 4
checkbox input "true"
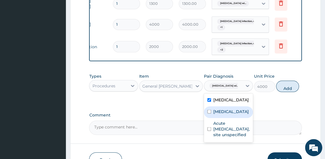
click at [208, 114] on input "checkbox" at bounding box center [209, 112] width 4 height 4
checkbox input "true"
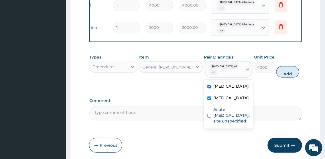
scroll to position [344, 0]
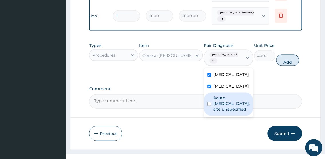
click at [208, 106] on input "checkbox" at bounding box center [209, 104] width 4 height 4
checkbox input "true"
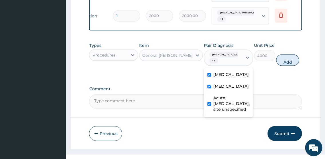
click at [293, 66] on button "Add" at bounding box center [287, 59] width 23 height 11
type input "0"
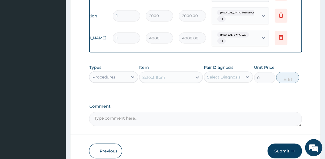
click at [113, 80] on div "Procedures" at bounding box center [103, 77] width 23 height 6
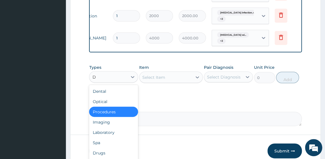
type input "DR"
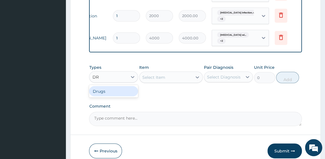
click at [111, 96] on div "Drugs" at bounding box center [113, 91] width 49 height 10
click at [143, 83] on div "Select Item" at bounding box center [171, 76] width 64 height 11
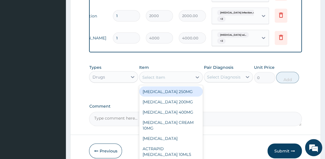
click at [142, 82] on div "Select Item" at bounding box center [165, 77] width 53 height 9
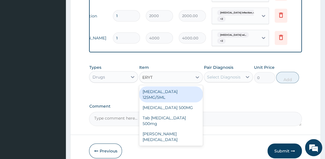
type input "ERYTH"
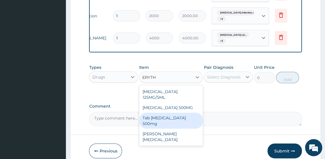
click at [157, 129] on div "Tab Erythromycin 500mg" at bounding box center [171, 121] width 64 height 16
type input "200"
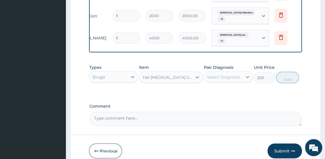
click at [212, 80] on div "Select Diagnosis" at bounding box center [223, 77] width 33 height 6
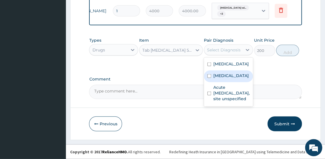
scroll to position [380, 0]
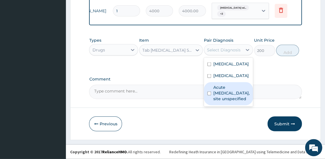
click at [208, 95] on input "checkbox" at bounding box center [209, 94] width 4 height 4
checkbox input "true"
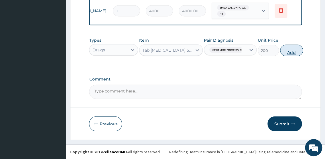
click at [289, 54] on button "Add" at bounding box center [291, 50] width 23 height 11
type input "0"
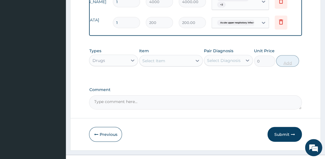
type input "15"
type input "3000.00"
type input "15"
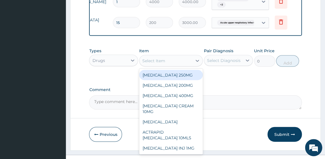
click at [156, 64] on div "Select Item" at bounding box center [153, 61] width 23 height 6
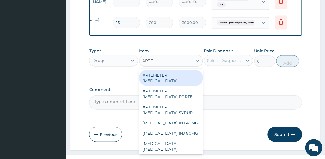
type input "ARTEM"
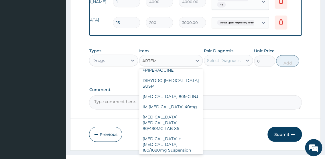
scroll to position [103, 0]
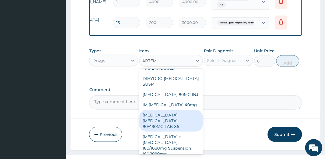
click at [159, 132] on div "ARTEMETHER LUMEFANTRINE 80/480MG TAB X6" at bounding box center [171, 121] width 64 height 22
type input "375"
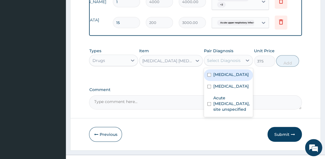
click at [212, 65] on div "Select Diagnosis" at bounding box center [223, 60] width 38 height 9
click at [210, 77] on input "checkbox" at bounding box center [209, 75] width 4 height 4
checkbox input "true"
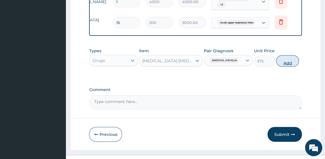
click at [291, 67] on button "Add" at bounding box center [287, 60] width 23 height 11
type input "0"
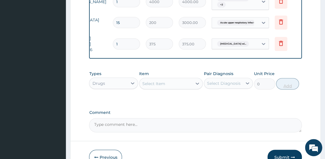
type input "0.00"
type input "6"
type input "2250.00"
type input "6"
click at [160, 87] on div "Select Item" at bounding box center [153, 84] width 23 height 6
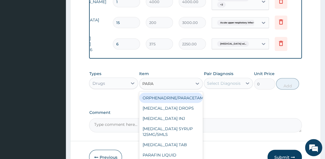
type input "PARAC"
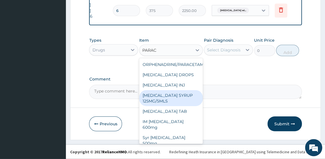
scroll to position [419, 0]
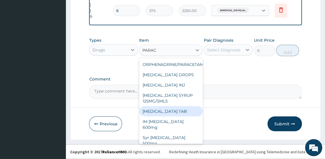
click at [168, 117] on div "PARACETAMOL TAB" at bounding box center [171, 111] width 64 height 10
type input "30"
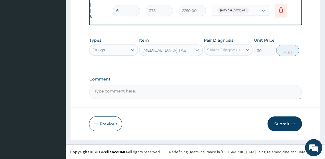
click at [207, 53] on div "Select Diagnosis" at bounding box center [223, 50] width 33 height 6
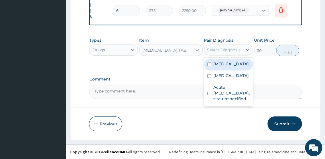
click at [208, 66] on input "checkbox" at bounding box center [209, 65] width 4 height 4
checkbox input "true"
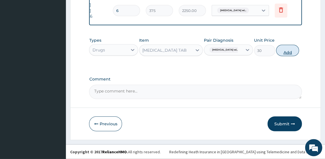
click at [292, 56] on button "Add" at bounding box center [287, 50] width 23 height 11
type input "0"
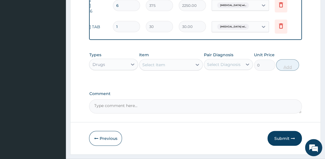
type input "0.00"
type input "2"
type input "60.00"
type input "20"
type input "600.00"
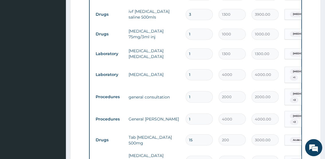
scroll to position [252, 0]
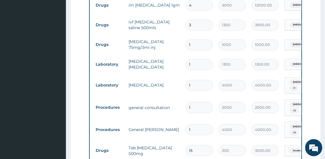
type input "20"
click at [202, 11] on input "4" at bounding box center [198, 5] width 27 height 11
type input "0.00"
type input "3"
type input "9000.00"
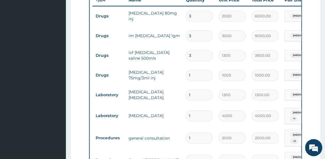
scroll to position [221, 0]
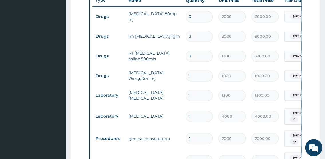
type input "3"
click at [192, 22] on input "3" at bounding box center [198, 16] width 27 height 11
type input "0.00"
type input "2"
type input "4000.00"
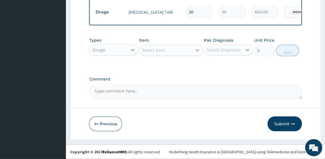
scroll to position [443, 0]
type input "2"
click at [278, 128] on button "Submit" at bounding box center [284, 124] width 34 height 15
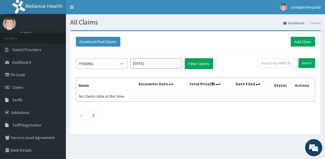
click at [124, 66] on icon at bounding box center [122, 64] width 6 height 6
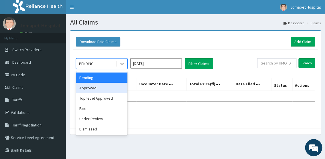
click at [114, 86] on div "Approved" at bounding box center [101, 88] width 51 height 10
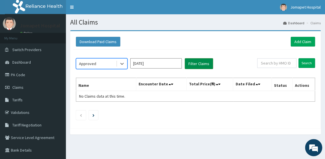
click at [188, 65] on button "Filter Claims" at bounding box center [198, 63] width 28 height 11
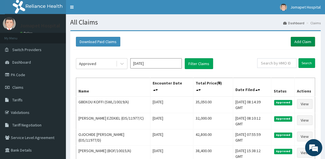
click at [297, 41] on link "Add Claim" at bounding box center [302, 42] width 24 height 10
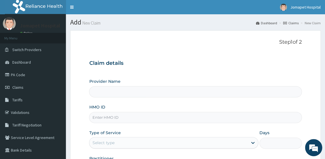
type input "Jomapet Hospital"
click at [116, 116] on input "HMO ID" at bounding box center [195, 117] width 212 height 11
type input "SWL/10019/A"
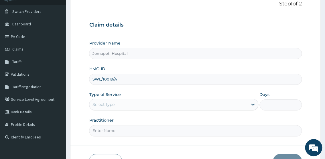
scroll to position [59, 0]
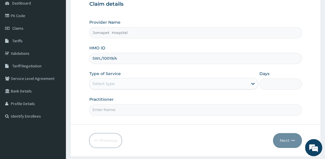
click at [148, 83] on div "Select type" at bounding box center [168, 83] width 158 height 9
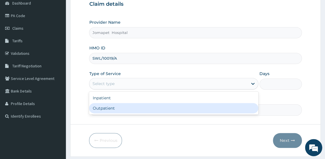
click at [130, 108] on div "Outpatient" at bounding box center [173, 108] width 169 height 10
type input "1"
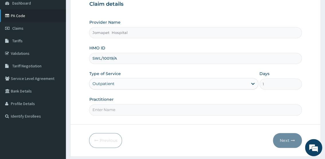
click at [19, 14] on link "PA Code" at bounding box center [33, 15] width 66 height 13
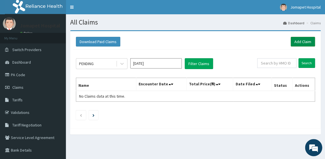
click at [299, 41] on link "Add Claim" at bounding box center [302, 42] width 24 height 10
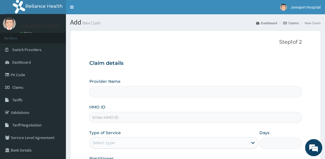
type input "Jomapet Hospital"
click at [124, 118] on input "HMO ID" at bounding box center [195, 117] width 212 height 11
type input "SGX/10019/A"
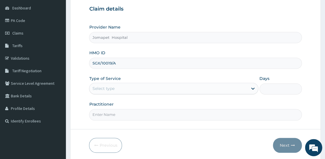
scroll to position [55, 0]
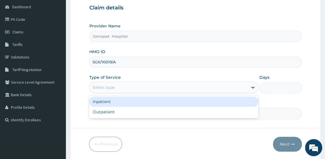
click at [148, 83] on div "Select type" at bounding box center [168, 87] width 158 height 9
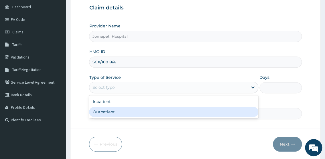
click at [114, 110] on div "Outpatient" at bounding box center [173, 112] width 169 height 10
type input "1"
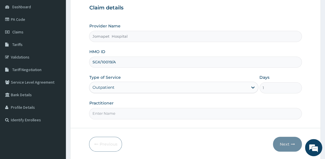
click at [108, 112] on input "Practitioner" at bounding box center [195, 113] width 212 height 11
type input "DR PAUL"
click at [281, 142] on button "Next" at bounding box center [286, 144] width 29 height 15
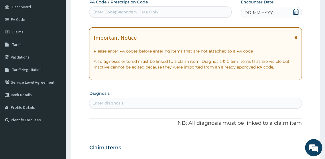
click at [247, 11] on span "DD-MM-YYYY" at bounding box center [258, 13] width 28 height 6
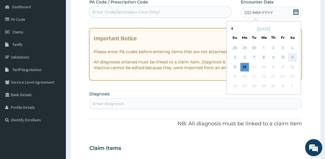
click at [292, 57] on div "11" at bounding box center [291, 57] width 9 height 9
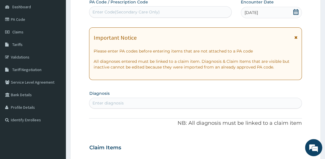
click at [93, 102] on div "Enter diagnosis" at bounding box center [107, 103] width 31 height 6
click at [108, 107] on div "Enter diagnosis" at bounding box center [195, 103] width 212 height 9
type input "P"
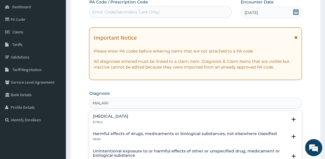
type input "MALARIA"
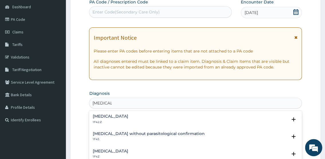
click at [128, 116] on h4 "Plasmodium malariae malaria without complication" at bounding box center [109, 116] width 35 height 4
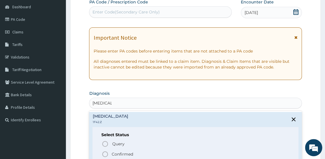
click at [106, 153] on icon "status option filled" at bounding box center [104, 154] width 7 height 7
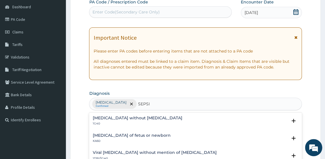
type input "SEPSIS"
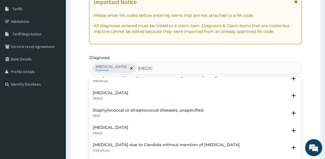
scroll to position [44, 0]
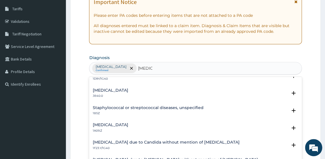
click at [160, 126] on div "Salmonella infection, unspecified 1A09.Z" at bounding box center [194, 128] width 205 height 10
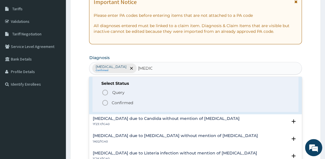
scroll to position [107, 0]
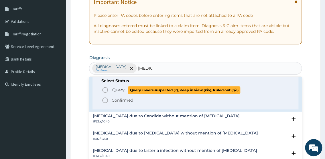
click at [106, 90] on icon "status option query" at bounding box center [104, 90] width 7 height 7
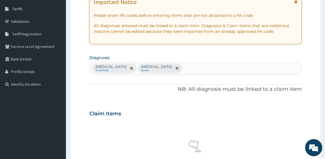
click at [184, 69] on input "text" at bounding box center [183, 68] width 1 height 6
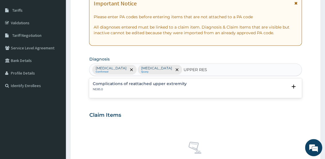
scroll to position [92, 0]
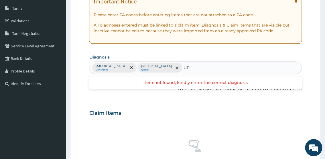
type input "U"
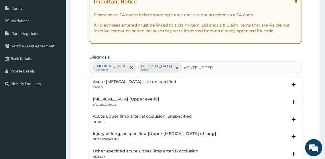
type input "ACUTE UPPER"
click at [176, 84] on h4 "Acute upper respiratory infection, site unspecified" at bounding box center [133, 82] width 83 height 4
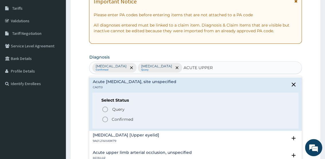
click at [106, 123] on icon "status option filled" at bounding box center [104, 119] width 7 height 7
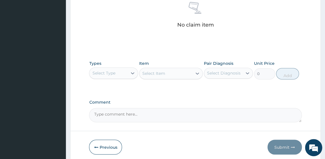
scroll to position [233, 0]
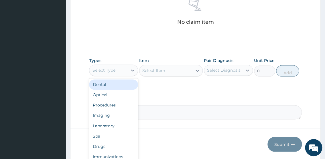
click at [121, 75] on div "Select Type" at bounding box center [108, 70] width 38 height 9
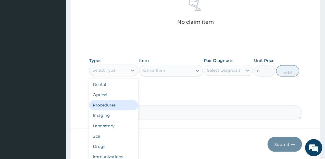
click at [111, 110] on div "Procedures" at bounding box center [113, 105] width 49 height 10
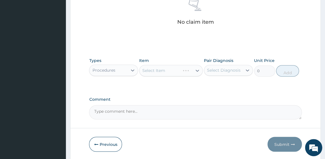
click at [149, 76] on div "Select Item" at bounding box center [171, 70] width 64 height 11
click at [146, 76] on div "Select Item" at bounding box center [171, 70] width 64 height 11
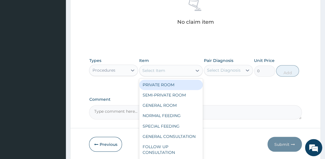
click at [146, 73] on div "Select Item" at bounding box center [153, 71] width 23 height 6
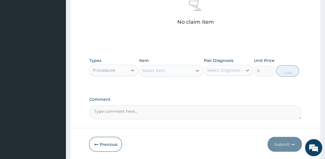
click at [146, 73] on div "Select Item" at bounding box center [153, 71] width 23 height 6
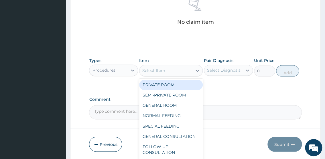
click at [146, 73] on div "Select Item" at bounding box center [153, 71] width 23 height 6
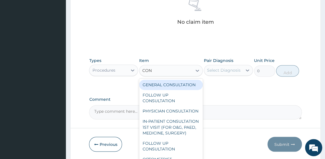
type input "CONS"
click at [158, 90] on div "GENERAL CONSULTATION" at bounding box center [171, 85] width 64 height 10
type input "2000"
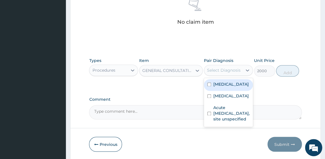
click at [212, 73] on div "Select Diagnosis" at bounding box center [223, 70] width 33 height 6
click at [208, 86] on input "checkbox" at bounding box center [209, 85] width 4 height 4
checkbox input "true"
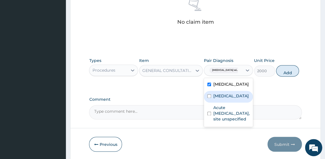
click at [208, 98] on input "checkbox" at bounding box center [209, 96] width 4 height 4
checkbox input "true"
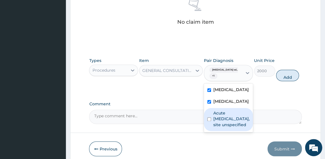
click at [209, 121] on input "checkbox" at bounding box center [209, 120] width 4 height 4
checkbox input "true"
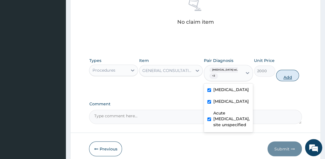
click at [295, 81] on button "Add" at bounding box center [287, 75] width 23 height 11
type input "0"
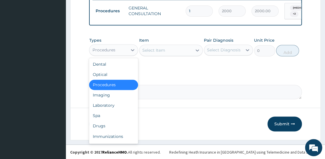
click at [107, 53] on div "Procedures" at bounding box center [103, 50] width 23 height 6
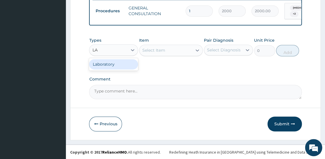
type input "LAB"
click at [106, 69] on div "Laboratory" at bounding box center [113, 64] width 49 height 10
click at [144, 56] on div "Select Item" at bounding box center [171, 50] width 64 height 11
click at [143, 56] on div "Select Item" at bounding box center [171, 50] width 64 height 11
click at [142, 56] on div "Select Item" at bounding box center [171, 50] width 64 height 11
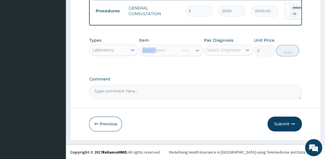
click at [142, 56] on div "Select Item" at bounding box center [171, 50] width 64 height 11
click at [143, 53] on div "Select Item" at bounding box center [153, 50] width 23 height 6
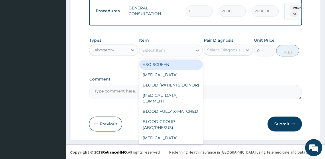
type input "L"
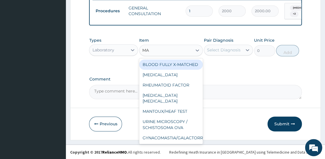
type input "MAL"
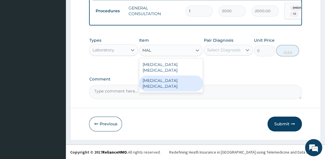
click at [158, 84] on div "Malaria parasite" at bounding box center [171, 83] width 64 height 16
type input "1300"
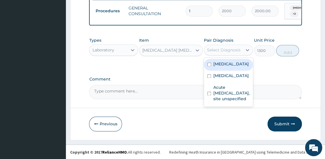
click at [215, 53] on div "Select Diagnosis" at bounding box center [223, 50] width 33 height 6
click at [208, 66] on input "checkbox" at bounding box center [209, 65] width 4 height 4
checkbox input "true"
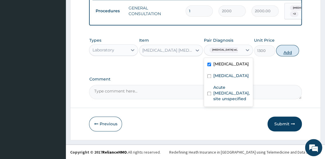
click at [290, 56] on button "Add" at bounding box center [287, 50] width 23 height 11
type input "0"
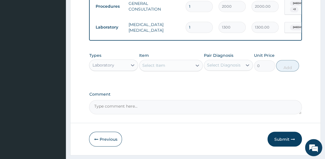
click at [146, 68] on div "Select Item" at bounding box center [153, 66] width 23 height 6
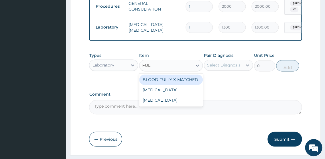
type input "FULL"
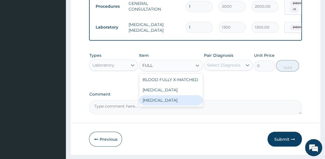
click at [156, 106] on div "FULL BLOOD COUNT" at bounding box center [171, 100] width 64 height 10
type input "4000"
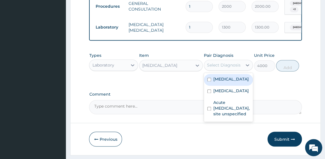
click at [211, 70] on div "Select Diagnosis" at bounding box center [223, 65] width 38 height 9
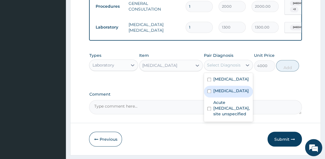
click at [209, 93] on input "checkbox" at bounding box center [209, 91] width 4 height 4
checkbox input "true"
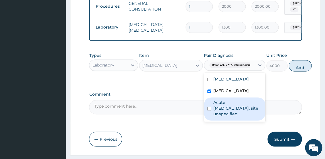
click at [209, 111] on input "checkbox" at bounding box center [209, 109] width 4 height 4
checkbox input "true"
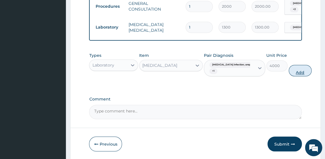
click at [289, 76] on button "Add" at bounding box center [299, 70] width 23 height 11
type input "0"
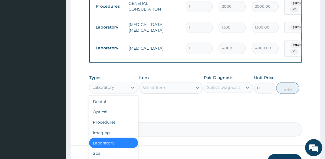
click at [113, 90] on div "Laboratory" at bounding box center [103, 88] width 22 height 6
type input "DR"
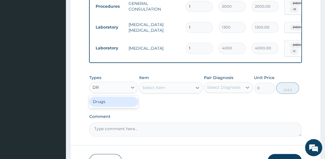
click at [103, 107] on div "Drugs" at bounding box center [113, 102] width 49 height 10
click at [142, 93] on div "Select Item" at bounding box center [171, 87] width 64 height 11
click at [143, 91] on div "Select Item" at bounding box center [153, 88] width 23 height 6
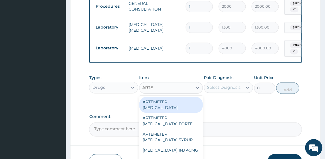
type input "ARTEM"
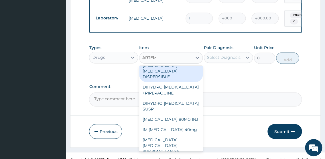
scroll to position [77, 0]
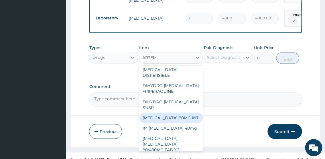
click at [189, 123] on div "ARTEMETHER 80MG INJ" at bounding box center [171, 118] width 64 height 10
type input "2000"
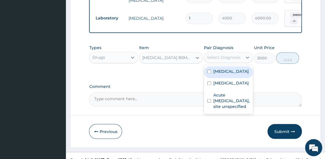
click at [217, 60] on div "Select Diagnosis" at bounding box center [223, 58] width 33 height 6
click at [209, 73] on input "checkbox" at bounding box center [209, 72] width 4 height 4
checkbox input "true"
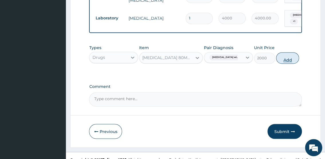
click at [288, 64] on button "Add" at bounding box center [287, 57] width 23 height 11
type input "0"
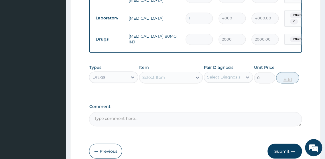
type input "0.00"
type input "3"
type input "6000.00"
type input "3"
click at [152, 80] on div "Select Item" at bounding box center [153, 78] width 23 height 6
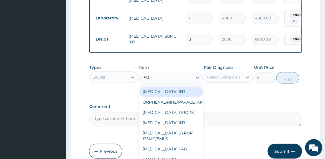
type input "PARA"
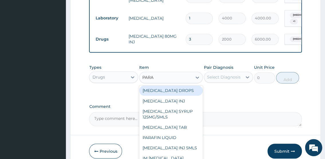
scroll to position [13, 0]
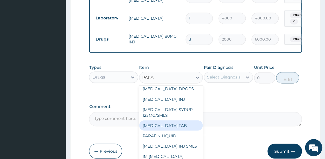
click at [180, 131] on div "[MEDICAL_DATA] TAB" at bounding box center [171, 125] width 64 height 10
type input "30"
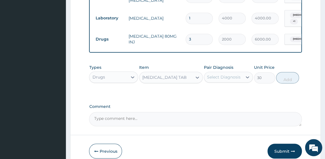
click at [208, 80] on div "Select Diagnosis" at bounding box center [223, 77] width 33 height 6
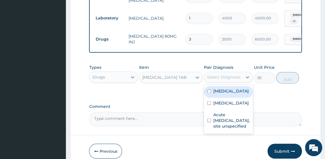
click at [208, 93] on input "checkbox" at bounding box center [209, 91] width 4 height 4
checkbox input "true"
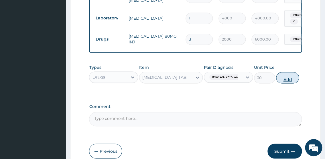
click at [290, 83] on button "Add" at bounding box center [287, 77] width 23 height 11
type input "0"
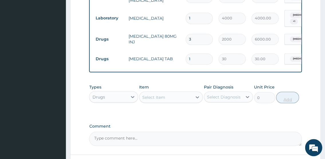
type input "0.00"
type input "2"
type input "60.00"
type input "20"
type input "600.00"
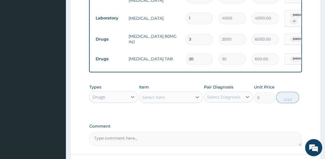
type input "20"
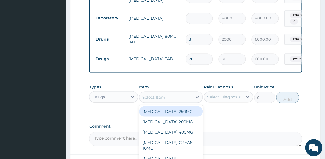
click at [169, 102] on div "Select Item" at bounding box center [165, 97] width 53 height 9
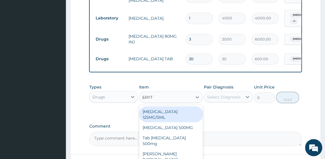
type input "ERYTH"
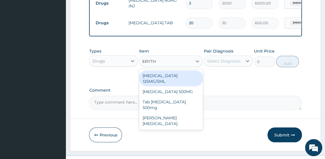
scroll to position [302, 0]
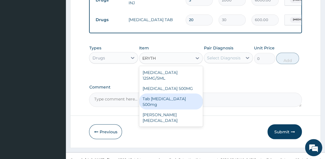
click at [186, 110] on div "Tab [MEDICAL_DATA] 500mg" at bounding box center [171, 101] width 64 height 16
type input "200"
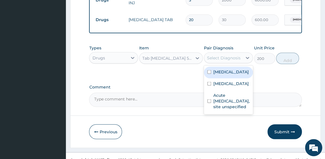
click at [210, 61] on div "Select Diagnosis" at bounding box center [223, 58] width 33 height 6
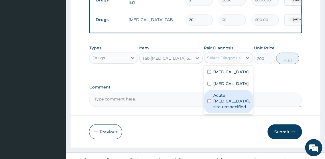
click at [209, 103] on input "checkbox" at bounding box center [209, 101] width 4 height 4
checkbox input "true"
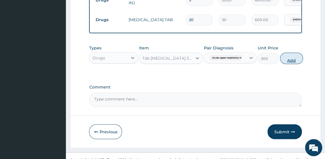
click at [288, 64] on button "Add" at bounding box center [291, 58] width 23 height 11
type input "0"
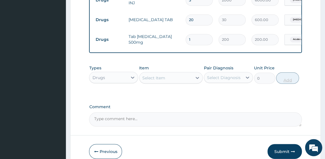
type input "15"
type input "3000.00"
type input "15"
click at [157, 81] on div "Select Item" at bounding box center [153, 78] width 23 height 6
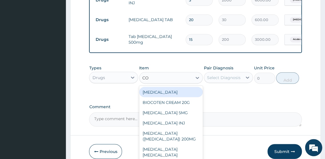
type input "COU"
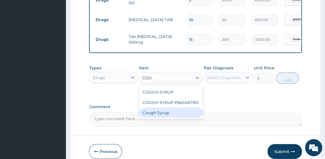
click at [161, 118] on div "Cough Syrup" at bounding box center [171, 113] width 64 height 10
type input "1000"
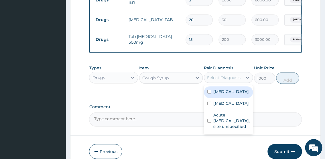
click at [220, 80] on div "Select Diagnosis" at bounding box center [223, 78] width 33 height 6
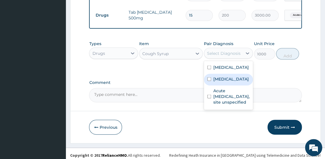
scroll to position [333, 0]
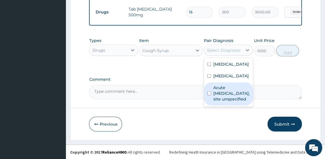
click at [208, 95] on input "checkbox" at bounding box center [209, 93] width 4 height 4
checkbox input "true"
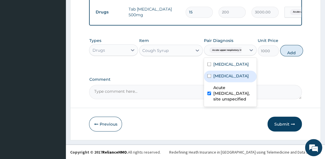
click at [289, 56] on button "Add" at bounding box center [291, 50] width 23 height 11
type input "0"
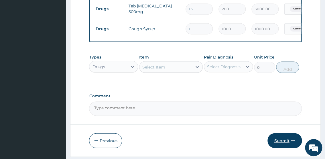
click at [282, 148] on button "Submit" at bounding box center [284, 140] width 34 height 15
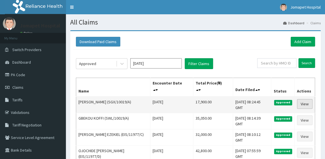
click at [305, 103] on link "View" at bounding box center [303, 104] width 15 height 10
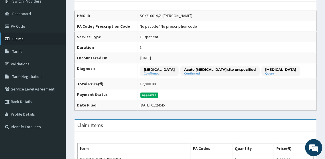
click at [19, 38] on span "Claims" at bounding box center [17, 38] width 11 height 5
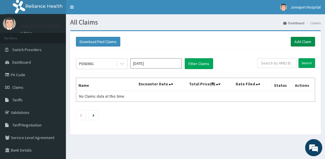
click at [296, 41] on link "Add Claim" at bounding box center [302, 42] width 24 height 10
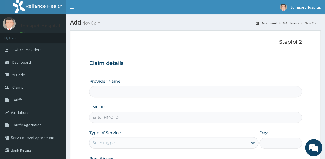
type input "Jomapet Hospital"
click at [120, 122] on input "HMO ID" at bounding box center [195, 117] width 212 height 11
type input "JYV/10001/A"
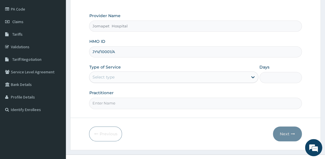
scroll to position [67, 0]
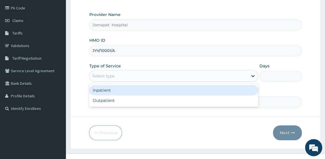
click at [94, 74] on div "Select type" at bounding box center [103, 76] width 22 height 6
click at [104, 92] on div "Inpatient" at bounding box center [173, 90] width 169 height 10
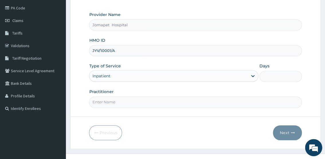
click at [103, 99] on input "Practitioner" at bounding box center [195, 102] width 212 height 11
type input "DR PAUL"
click at [270, 77] on input "Days" at bounding box center [280, 76] width 42 height 11
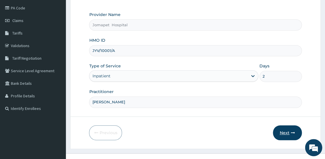
type input "2"
click at [284, 129] on button "Next" at bounding box center [286, 133] width 29 height 15
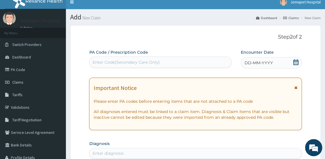
scroll to position [1, 0]
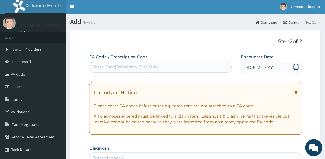
click at [105, 67] on div "Enter Code(Secondary Care Only)" at bounding box center [125, 67] width 67 height 6
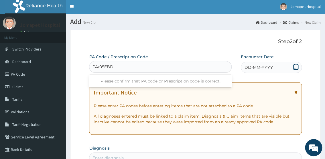
type input "PA/05EBD6"
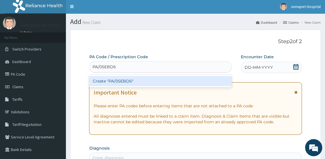
click at [99, 81] on div "Create "PA/05EBD6"" at bounding box center [160, 81] width 142 height 10
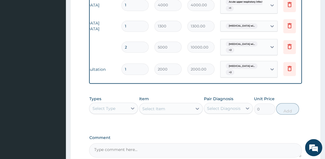
scroll to position [0, 71]
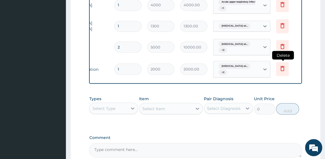
click at [280, 72] on icon at bounding box center [281, 68] width 7 height 7
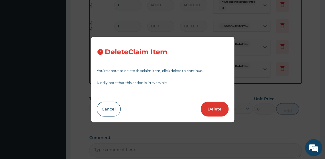
click at [218, 108] on button "Delete" at bounding box center [214, 109] width 28 height 15
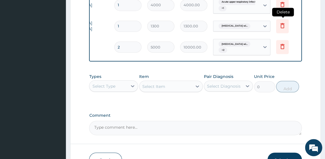
click at [284, 29] on icon at bounding box center [281, 25] width 7 height 7
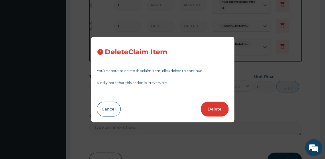
click at [217, 107] on button "Delete" at bounding box center [214, 109] width 28 height 15
type input "2"
type input "5000"
type input "10000.00"
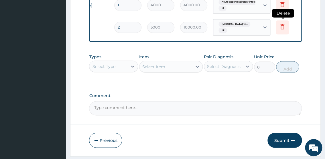
click at [283, 30] on icon at bounding box center [281, 26] width 7 height 7
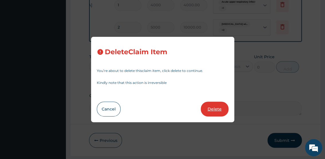
click at [211, 108] on button "Delete" at bounding box center [214, 109] width 28 height 15
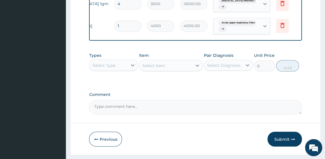
scroll to position [284, 0]
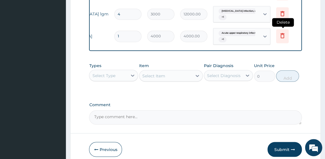
click at [283, 39] on icon at bounding box center [281, 35] width 7 height 7
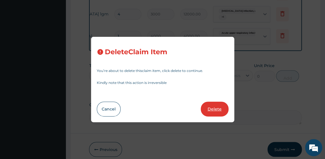
click at [213, 106] on button "Delete" at bounding box center [214, 109] width 28 height 15
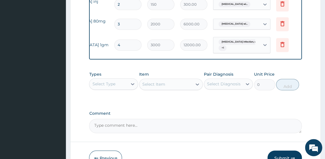
scroll to position [253, 0]
click at [280, 27] on icon at bounding box center [281, 23] width 7 height 7
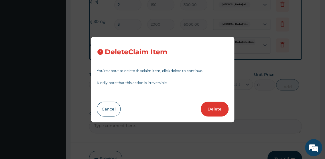
click at [213, 112] on button "Delete" at bounding box center [214, 109] width 28 height 15
type input "4"
type input "3000"
type input "12000.00"
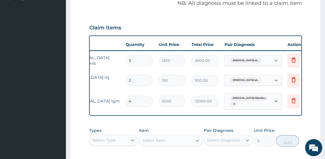
scroll to position [0, 71]
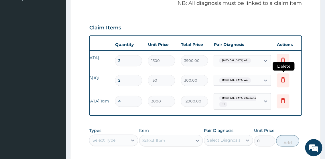
click at [283, 83] on icon at bounding box center [282, 79] width 7 height 7
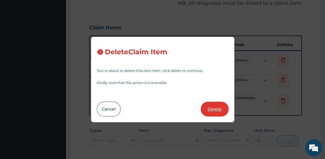
click at [213, 109] on button "Delete" at bounding box center [214, 109] width 28 height 15
type input "4"
type input "3000"
type input "12000.00"
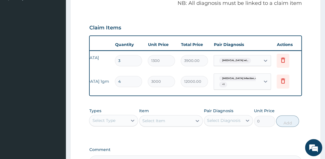
click at [114, 124] on div "Select Type" at bounding box center [103, 121] width 23 height 6
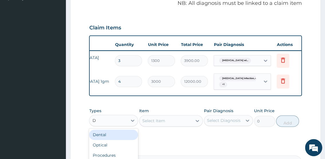
type input "DR"
click at [113, 140] on div "Drugs" at bounding box center [113, 135] width 49 height 10
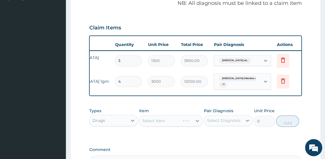
click at [148, 127] on div "Select Item" at bounding box center [171, 120] width 64 height 11
click at [146, 127] on div "Select Item" at bounding box center [171, 120] width 64 height 11
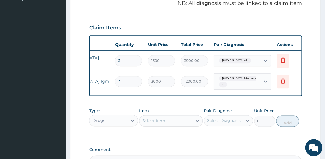
click at [144, 124] on div "Select Item" at bounding box center [153, 121] width 23 height 6
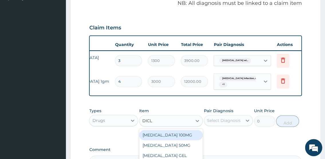
type input "DICLO"
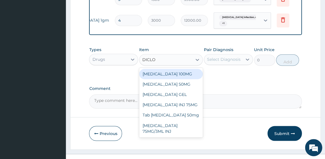
scroll to position [254, 0]
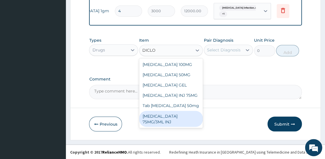
click at [183, 124] on div "DICLOFENAC 75MG/3ML INJ" at bounding box center [171, 119] width 64 height 16
type input "1000"
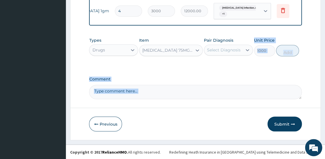
drag, startPoint x: 183, startPoint y: 124, endPoint x: 216, endPoint y: 66, distance: 67.5
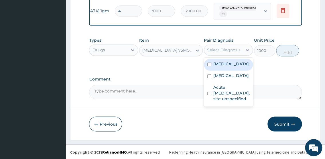
click at [213, 53] on div "Select Diagnosis" at bounding box center [223, 50] width 33 height 6
click at [209, 66] on input "checkbox" at bounding box center [209, 65] width 4 height 4
checkbox input "true"
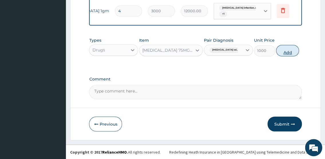
click at [288, 56] on button "Add" at bounding box center [287, 50] width 23 height 11
type input "0"
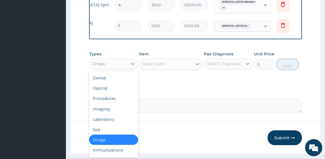
click at [106, 68] on div "Drugs" at bounding box center [108, 63] width 38 height 9
click at [139, 69] on div "Select Item" at bounding box center [165, 63] width 53 height 9
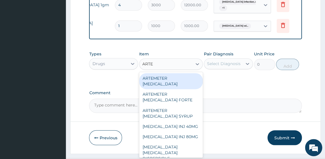
type input "ARTEM"
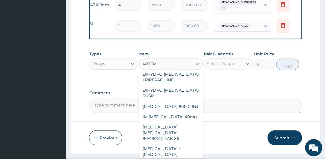
scroll to position [103, 0]
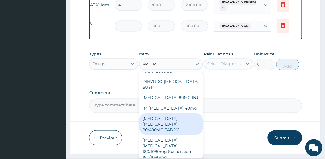
click at [171, 135] on div "[MEDICAL_DATA] [MEDICAL_DATA] 80/480MG TAB X6" at bounding box center [171, 124] width 64 height 22
type input "375"
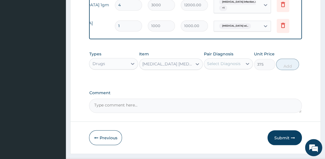
click at [211, 67] on div "Select Diagnosis" at bounding box center [223, 64] width 33 height 6
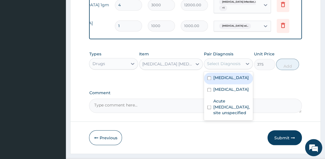
click at [208, 80] on input "checkbox" at bounding box center [209, 78] width 4 height 4
checkbox input "true"
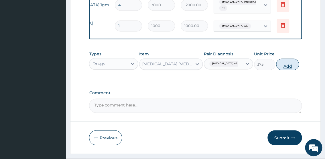
click at [288, 70] on button "Add" at bounding box center [287, 64] width 23 height 11
type input "0"
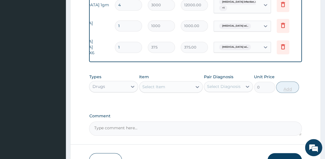
type input "0.00"
type input "6"
type input "2250.00"
type input "6"
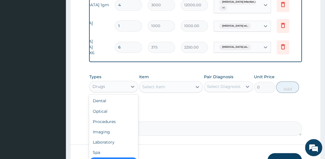
click at [116, 91] on div "Drugs" at bounding box center [108, 86] width 38 height 9
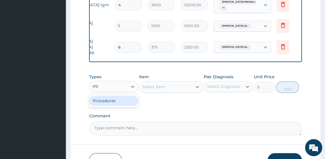
type input "PRO"
click at [115, 106] on div "Procedures" at bounding box center [113, 101] width 49 height 10
click at [145, 93] on div "Select Item" at bounding box center [171, 86] width 64 height 11
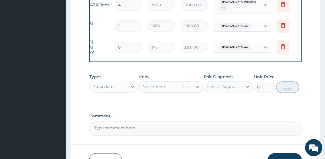
click at [144, 93] on div "Select Item" at bounding box center [171, 86] width 64 height 11
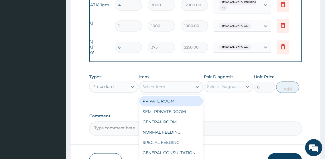
click at [144, 90] on div "Select Item" at bounding box center [153, 87] width 23 height 6
type input "GENER"
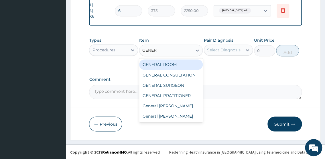
scroll to position [305, 0]
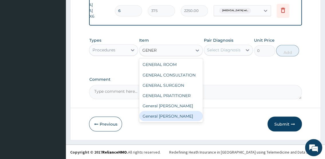
click at [177, 116] on div "General [PERSON_NAME]" at bounding box center [171, 116] width 64 height 10
type input "4000"
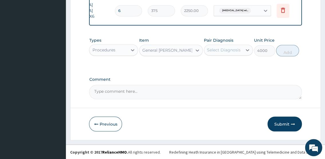
click at [214, 54] on div "Select Diagnosis" at bounding box center [223, 49] width 38 height 9
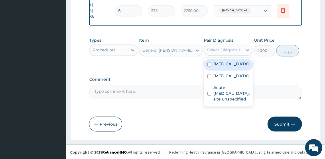
click at [209, 66] on input "checkbox" at bounding box center [209, 65] width 4 height 4
checkbox input "true"
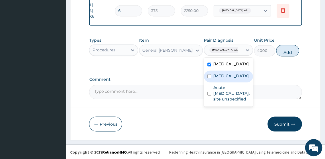
click at [207, 78] on input "checkbox" at bounding box center [209, 76] width 4 height 4
checkbox input "true"
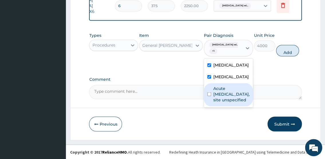
click at [207, 96] on input "checkbox" at bounding box center [209, 94] width 4 height 4
checkbox input "true"
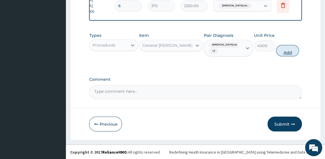
click at [288, 55] on button "Add" at bounding box center [287, 50] width 23 height 11
type input "0"
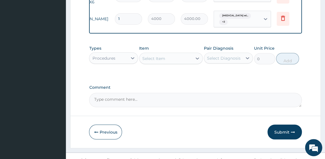
type input "0.00"
type input "2"
type input "8000.00"
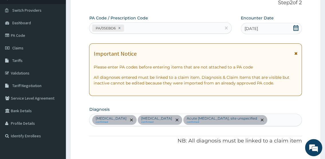
scroll to position [40, 0]
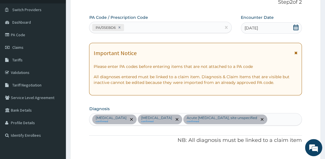
type input "2"
click at [248, 27] on span "08-10-2025" at bounding box center [250, 28] width 13 height 6
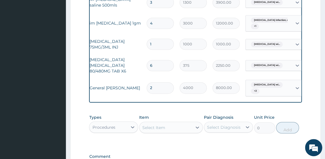
scroll to position [0, 36]
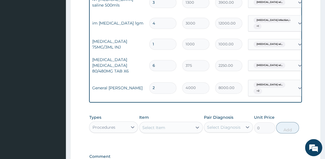
click at [166, 50] on input "1" at bounding box center [162, 44] width 27 height 11
type input "0.00"
type input "2"
type input "2000.00"
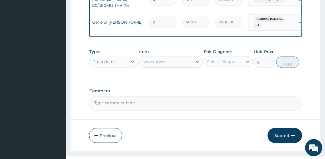
scroll to position [308, 0]
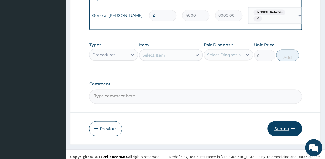
type input "2"
click at [281, 136] on button "Submit" at bounding box center [284, 128] width 34 height 15
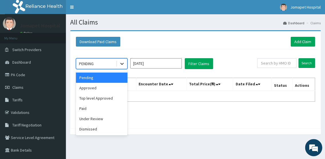
click at [120, 64] on icon at bounding box center [122, 64] width 6 height 6
click at [107, 94] on div "Top level Approved" at bounding box center [101, 98] width 51 height 10
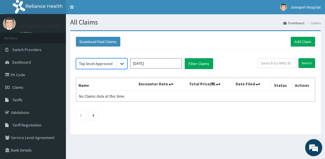
click at [121, 65] on icon at bounding box center [122, 64] width 6 height 6
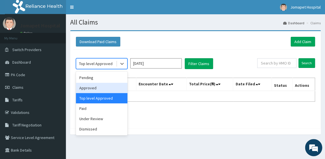
click at [101, 89] on div "Approved" at bounding box center [101, 88] width 51 height 10
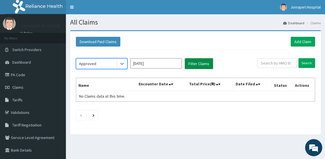
click at [188, 63] on button "Filter Claims" at bounding box center [198, 63] width 28 height 11
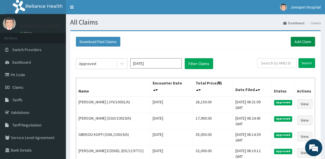
click at [298, 41] on link "Add Claim" at bounding box center [302, 42] width 24 height 10
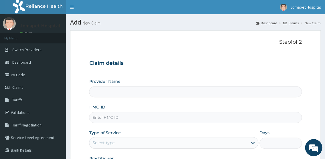
type input "Jomapet Hospital"
click at [114, 120] on input "HMO ID" at bounding box center [195, 117] width 212 height 11
type input "EIS/11977/B"
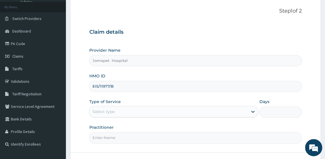
scroll to position [42, 0]
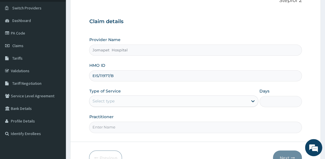
click at [122, 101] on div "Select type" at bounding box center [168, 101] width 158 height 9
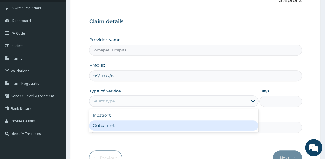
click at [115, 125] on div "Outpatient" at bounding box center [173, 126] width 169 height 10
type input "1"
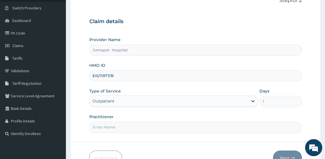
click at [100, 127] on input "Practitioner" at bounding box center [195, 127] width 212 height 11
type input "DR PAUL"
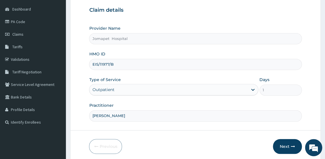
scroll to position [57, 0]
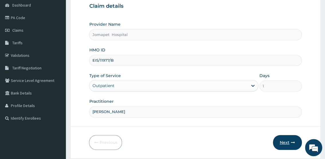
click at [280, 141] on button "Next" at bounding box center [286, 142] width 29 height 15
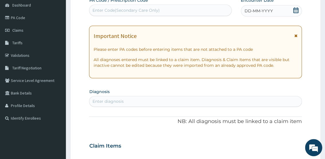
click at [254, 78] on div "Important Notice Please enter PA codes before entering items that are not attac…" at bounding box center [195, 52] width 212 height 53
click at [246, 10] on span "DD-MM-YYYY" at bounding box center [258, 11] width 28 height 6
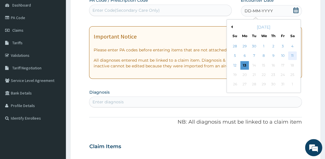
click at [291, 56] on div "11" at bounding box center [291, 56] width 9 height 9
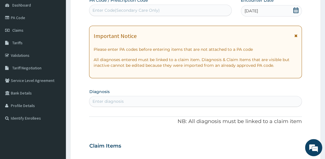
click at [115, 103] on div "Enter diagnosis" at bounding box center [107, 102] width 31 height 6
type input "H"
type input "M"
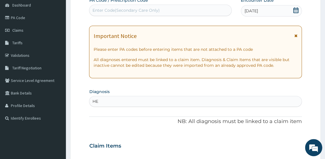
type input "H"
type input "M"
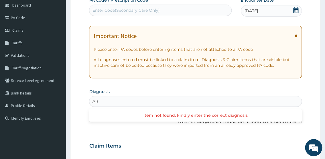
type input "A"
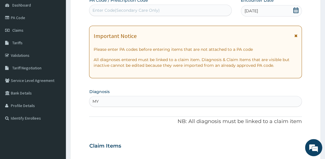
type input "M"
type input "P"
type input "Y"
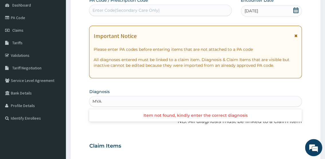
type input "MYA"
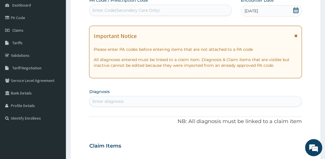
click at [99, 100] on div "Enter diagnosis" at bounding box center [107, 102] width 31 height 6
type input "MYALGIA"
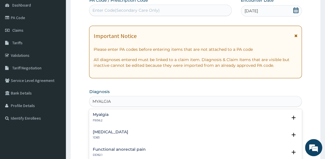
click at [97, 117] on h4 "Myalgia" at bounding box center [100, 115] width 16 height 4
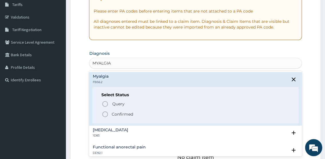
scroll to position [103, 0]
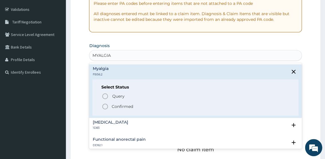
click at [106, 106] on icon "status option filled" at bounding box center [104, 106] width 7 height 7
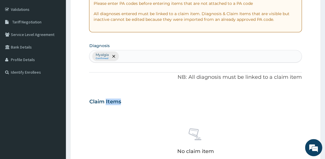
click at [106, 106] on div "Claim Items" at bounding box center [195, 100] width 212 height 15
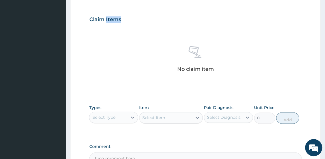
scroll to position [191, 0]
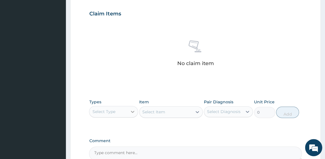
click at [129, 110] on div at bounding box center [132, 112] width 10 height 10
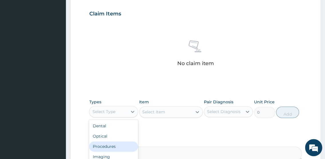
click at [117, 145] on div "Procedures" at bounding box center [113, 147] width 49 height 10
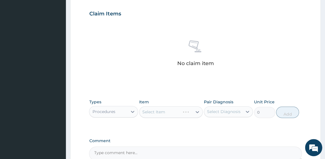
click at [145, 113] on div "Select Item" at bounding box center [171, 111] width 64 height 11
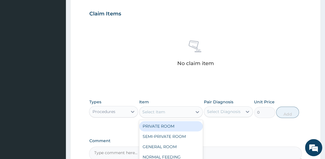
click at [145, 113] on div "Select Item" at bounding box center [153, 112] width 23 height 6
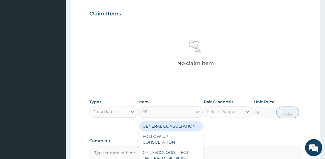
type input "CON"
click at [153, 126] on div "GENERAL CONSULTATION" at bounding box center [171, 126] width 64 height 10
type input "2000"
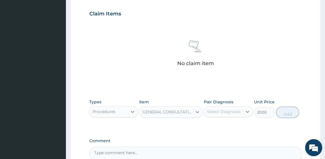
click at [215, 110] on div "Select Diagnosis" at bounding box center [223, 112] width 33 height 6
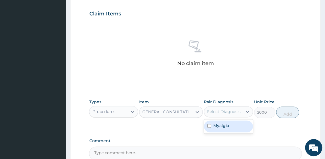
click at [210, 125] on input "checkbox" at bounding box center [209, 126] width 4 height 4
checkbox input "true"
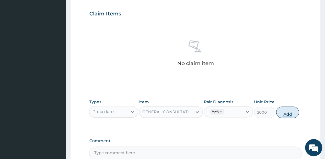
click at [288, 114] on button "Add" at bounding box center [287, 112] width 23 height 11
type input "0"
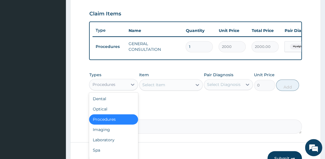
click at [122, 89] on div "Procedures" at bounding box center [108, 84] width 38 height 9
type input "DR"
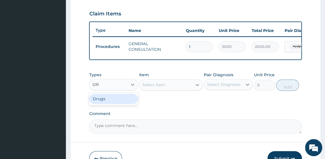
click at [114, 102] on div "Drugs" at bounding box center [113, 99] width 49 height 10
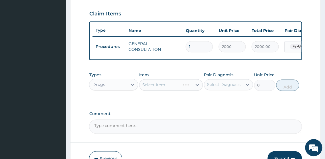
click at [145, 91] on div "Select Item" at bounding box center [171, 84] width 64 height 11
click at [144, 89] on div "Select Item" at bounding box center [171, 84] width 64 height 11
click at [143, 89] on div "Select Item" at bounding box center [171, 84] width 64 height 11
click at [143, 88] on div "Select Item" at bounding box center [153, 85] width 23 height 6
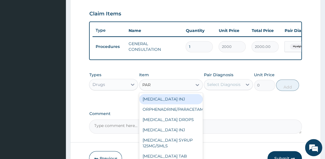
type input "PARA"
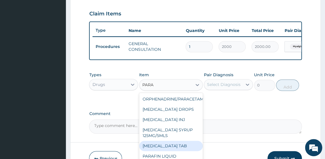
click at [174, 150] on div "PARACETAMOL TAB" at bounding box center [171, 146] width 64 height 10
type input "30"
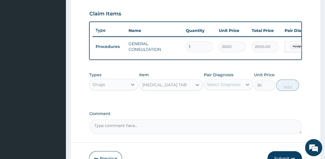
click at [211, 87] on div "Select Diagnosis" at bounding box center [223, 85] width 33 height 6
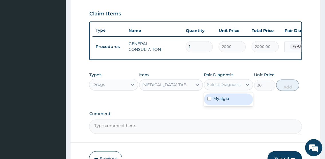
click at [208, 101] on input "checkbox" at bounding box center [209, 99] width 4 height 4
checkbox input "true"
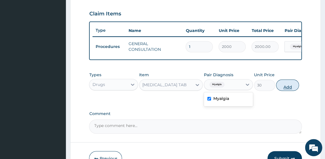
click at [284, 88] on button "Add" at bounding box center [287, 84] width 23 height 11
type input "0"
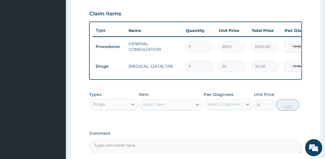
click at [284, 88] on div "PA Code / Prescription Code Enter Code(Secondary Care Only) Encounter Date 11-1…" at bounding box center [195, 8] width 212 height 290
click at [197, 69] on input "1" at bounding box center [198, 66] width 27 height 11
type input "0.00"
type input "2"
type input "60.00"
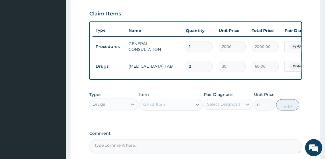
type input "20"
type input "600.00"
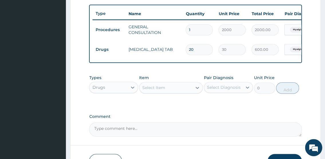
scroll to position [247, 0]
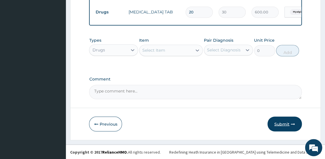
type input "20"
click at [283, 126] on button "Submit" at bounding box center [284, 124] width 34 height 15
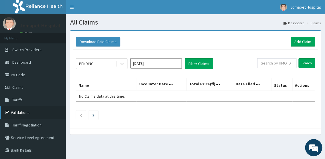
click at [22, 111] on link "Validations" at bounding box center [33, 112] width 66 height 13
